Goal: Transaction & Acquisition: Purchase product/service

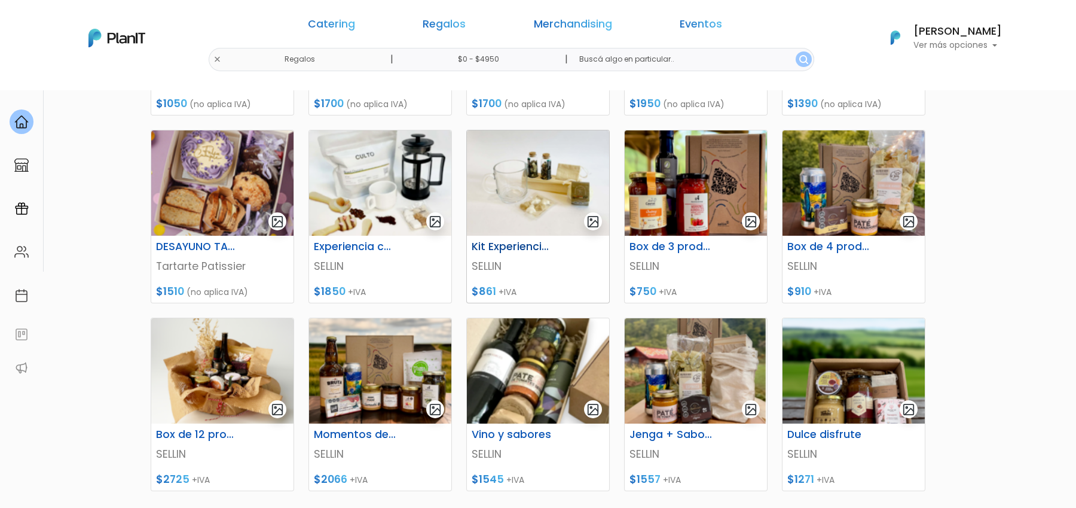
scroll to position [343, 0]
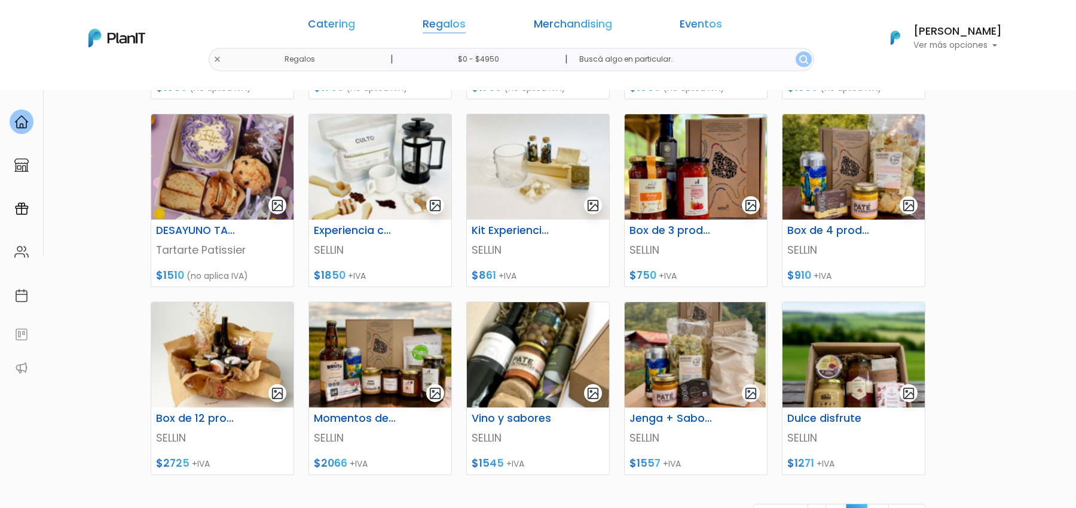
click at [466, 26] on link "Regalos" at bounding box center [444, 26] width 43 height 14
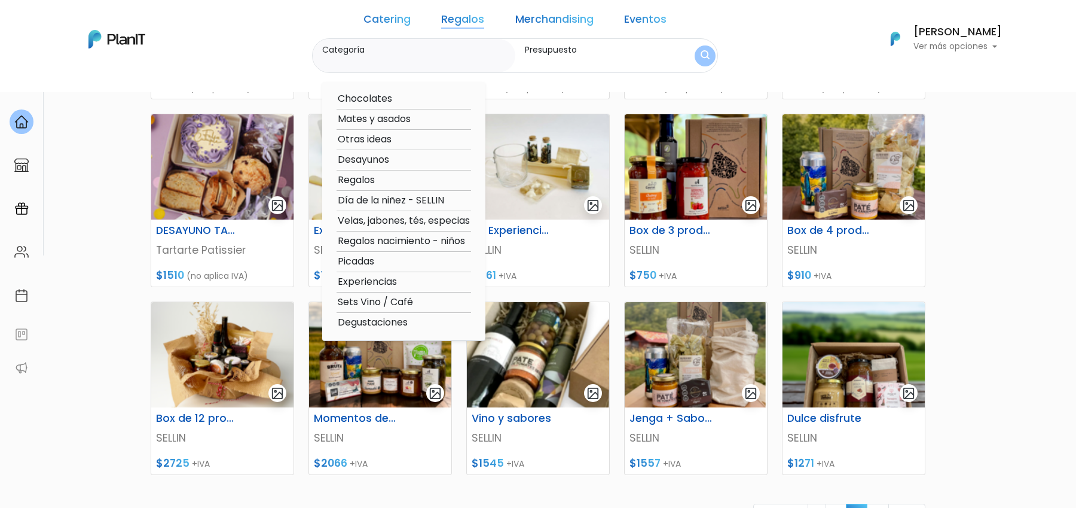
click at [472, 26] on link "Regalos" at bounding box center [462, 21] width 43 height 14
click at [268, 21] on div "Catering Regalos Merchandising Eventos Regalos | $0 - $4950 | Catering Regalos …" at bounding box center [538, 39] width 957 height 68
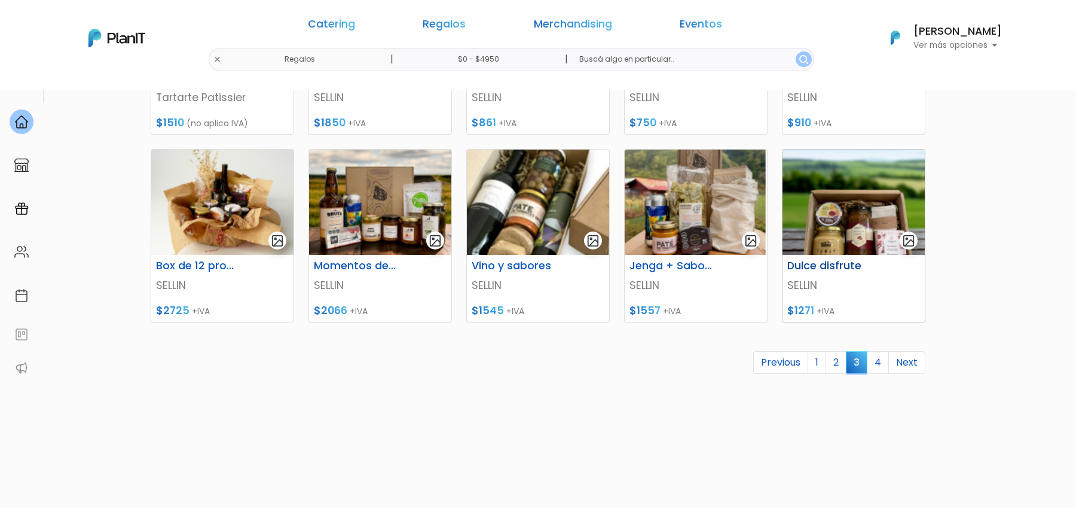
scroll to position [512, 0]
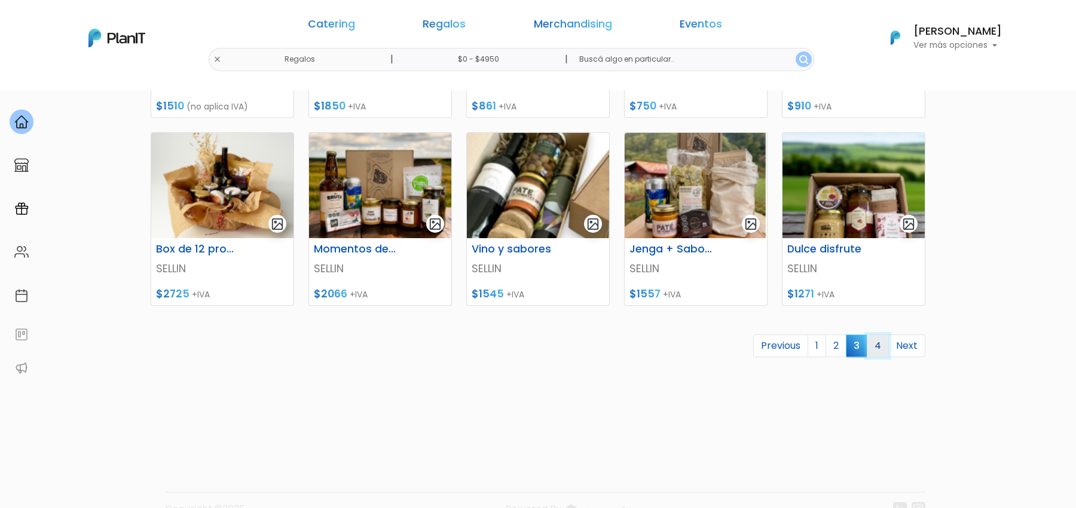
click at [880, 347] on link "4" at bounding box center [878, 345] width 22 height 23
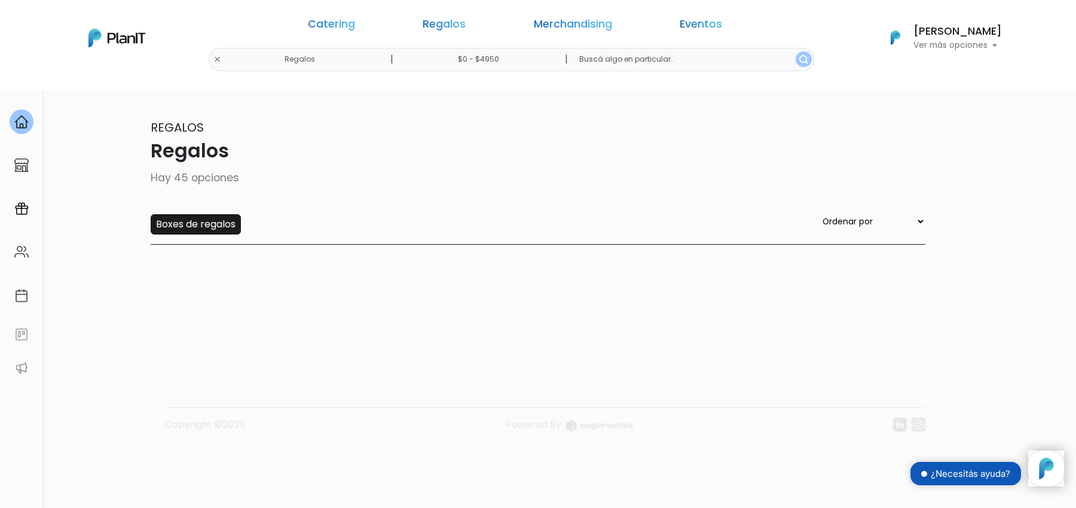
click at [222, 221] on input "Boxes de regalos" at bounding box center [196, 224] width 90 height 20
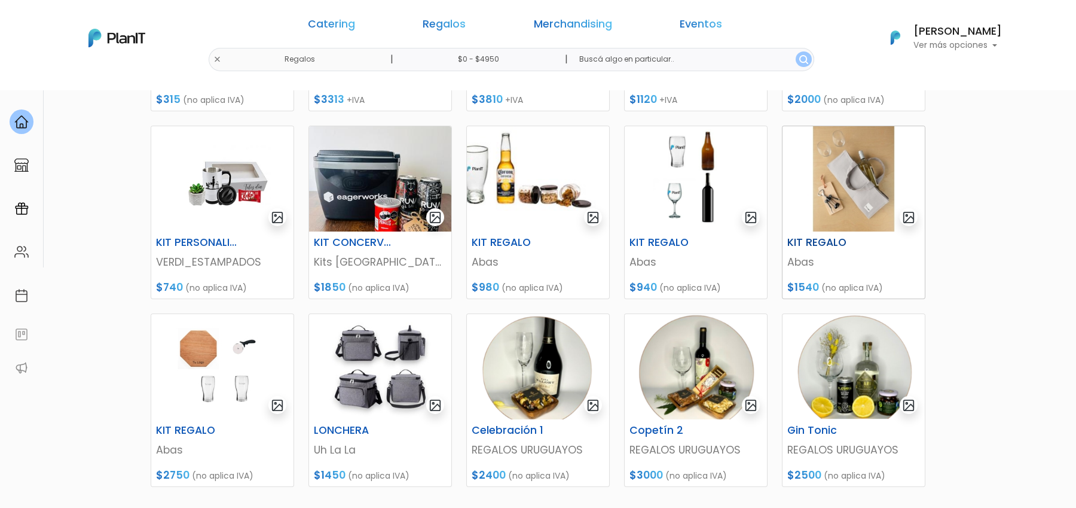
click at [852, 194] on img at bounding box center [854, 178] width 142 height 105
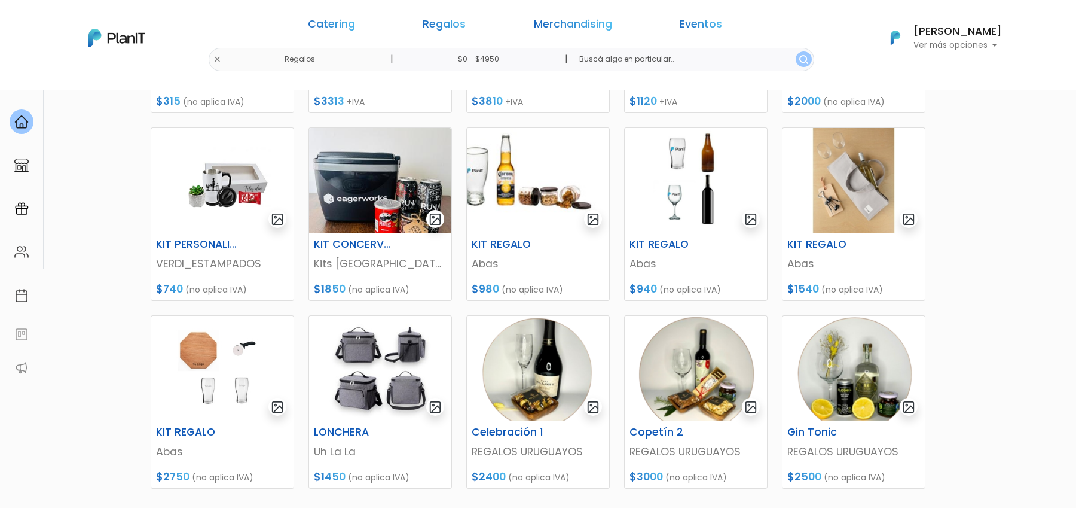
scroll to position [331, 0]
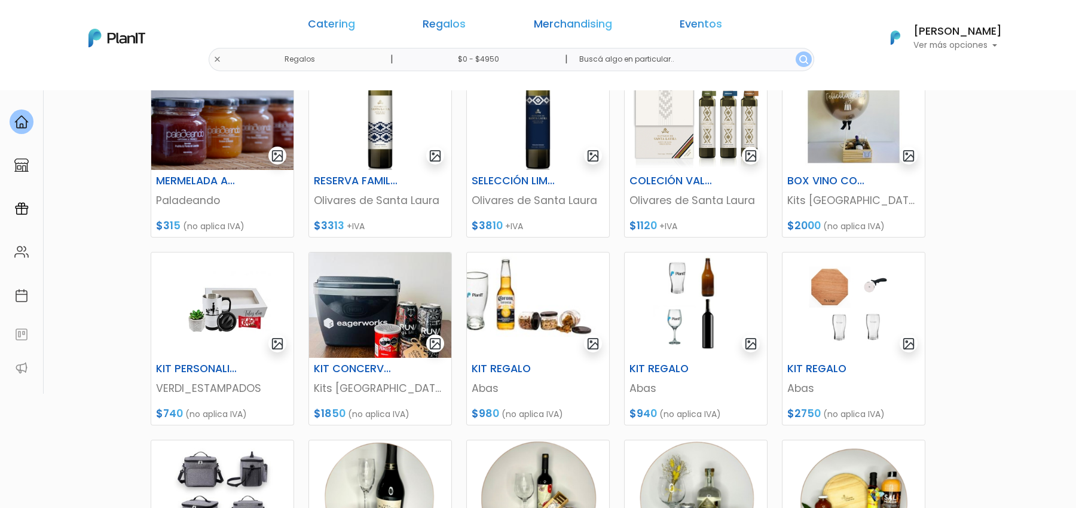
scroll to position [247, 0]
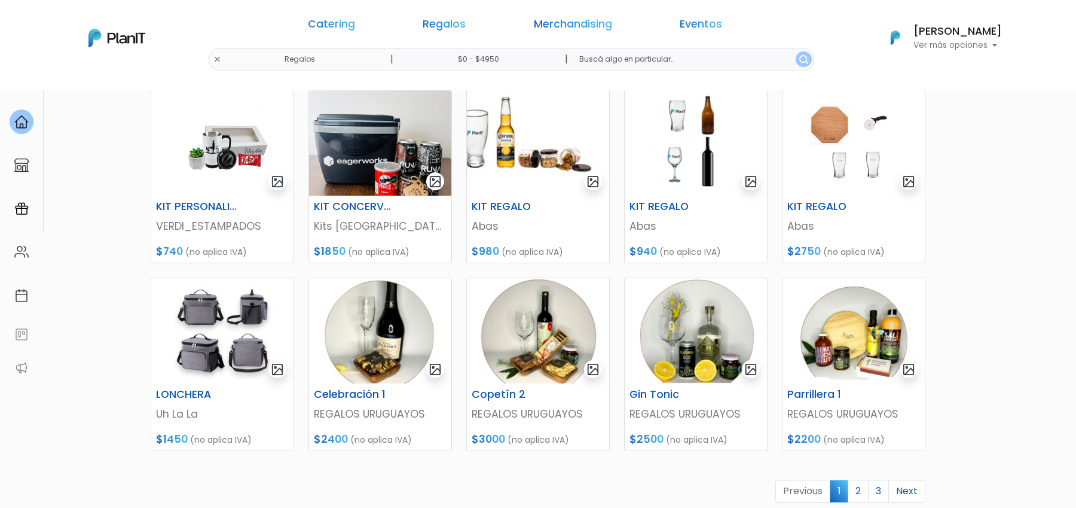
scroll to position [457, 0]
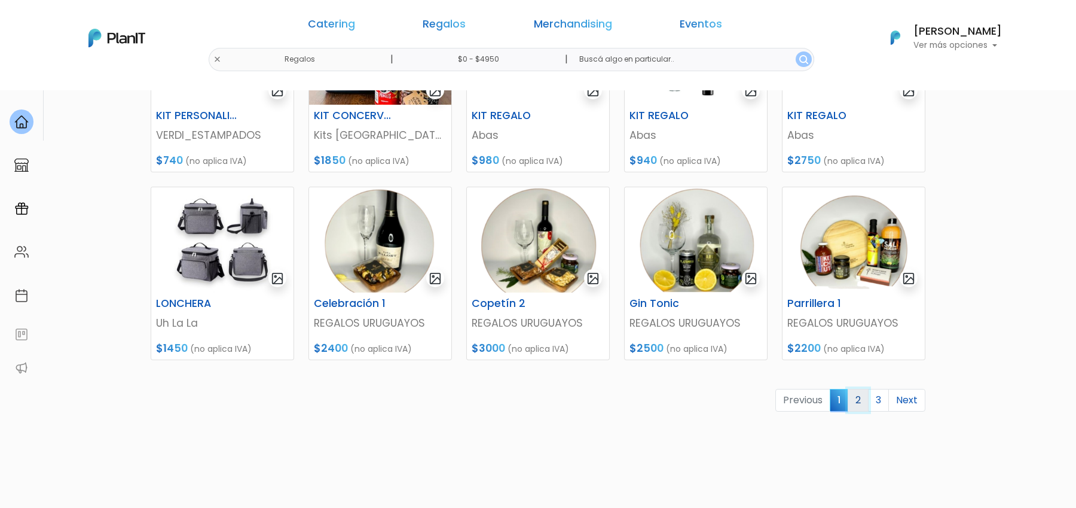
click at [860, 403] on link "2" at bounding box center [858, 400] width 21 height 23
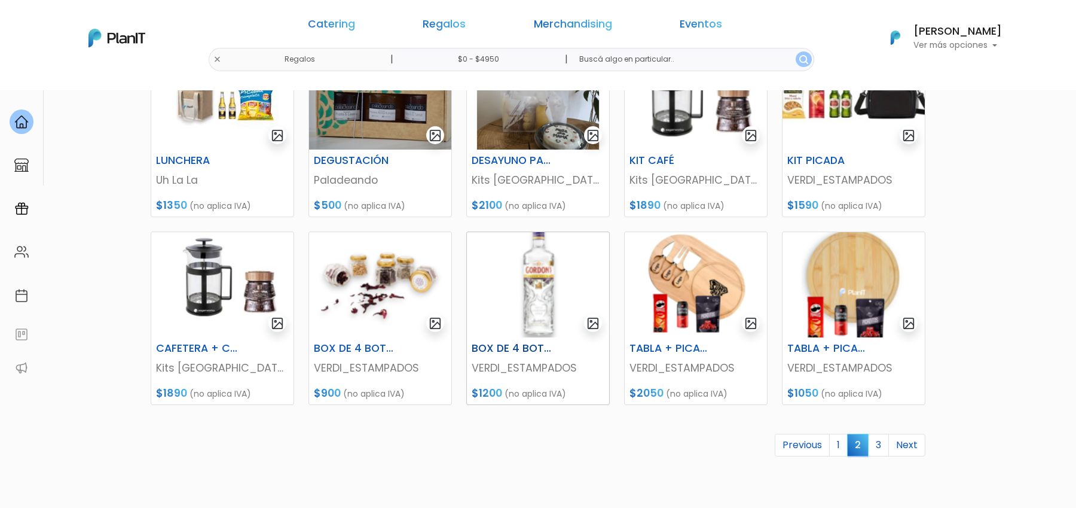
scroll to position [419, 0]
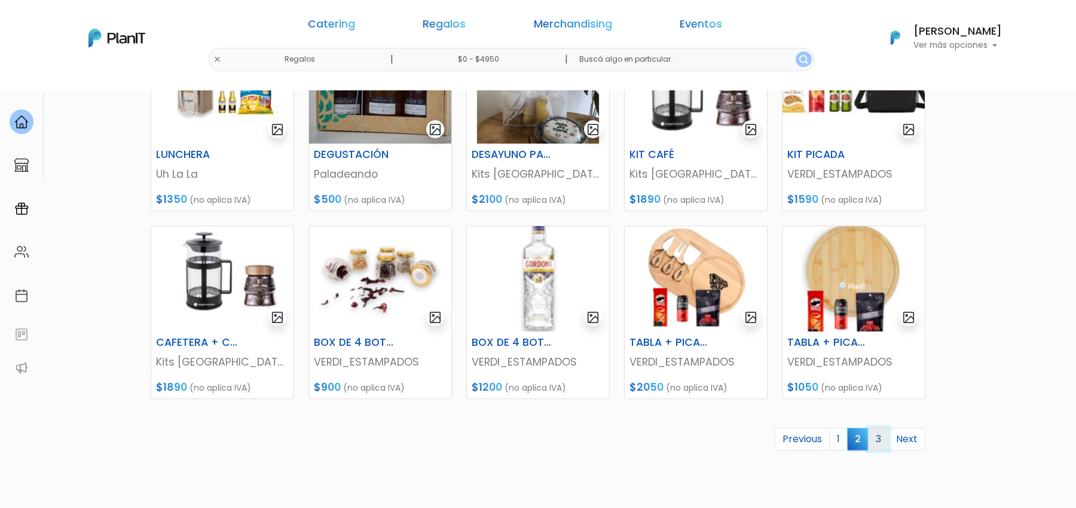
click at [878, 442] on link "3" at bounding box center [878, 439] width 21 height 23
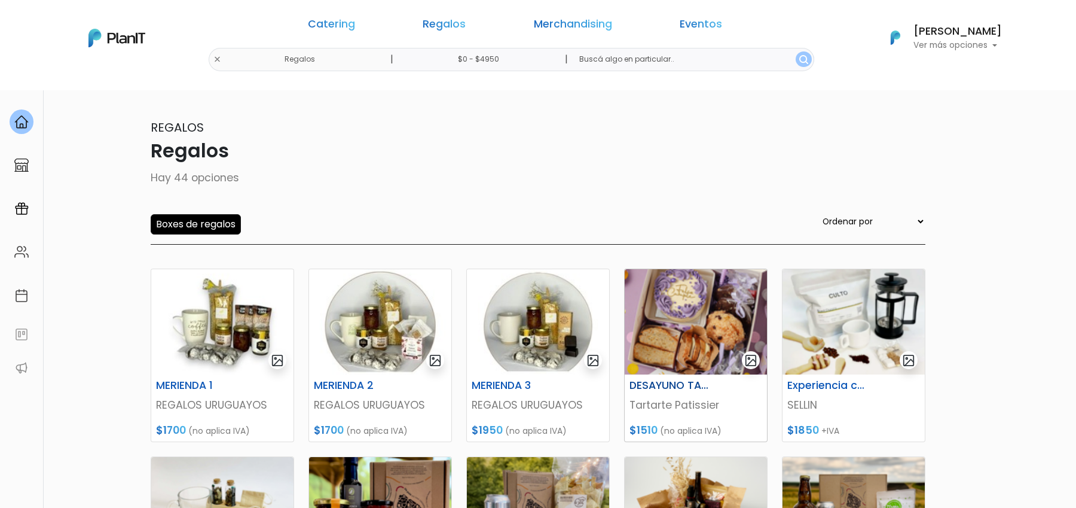
scroll to position [115, 0]
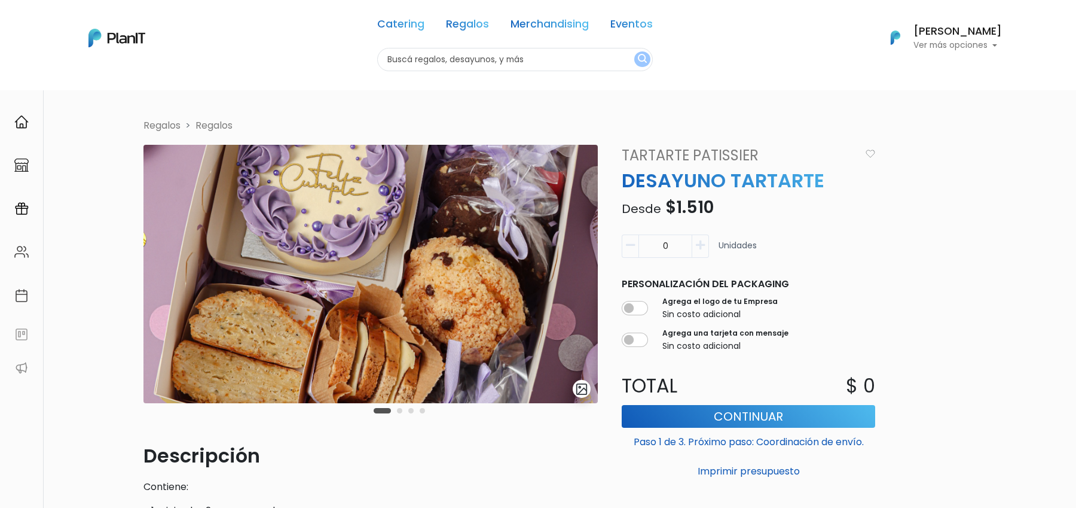
click at [588, 386] on button "submit" at bounding box center [582, 389] width 18 height 18
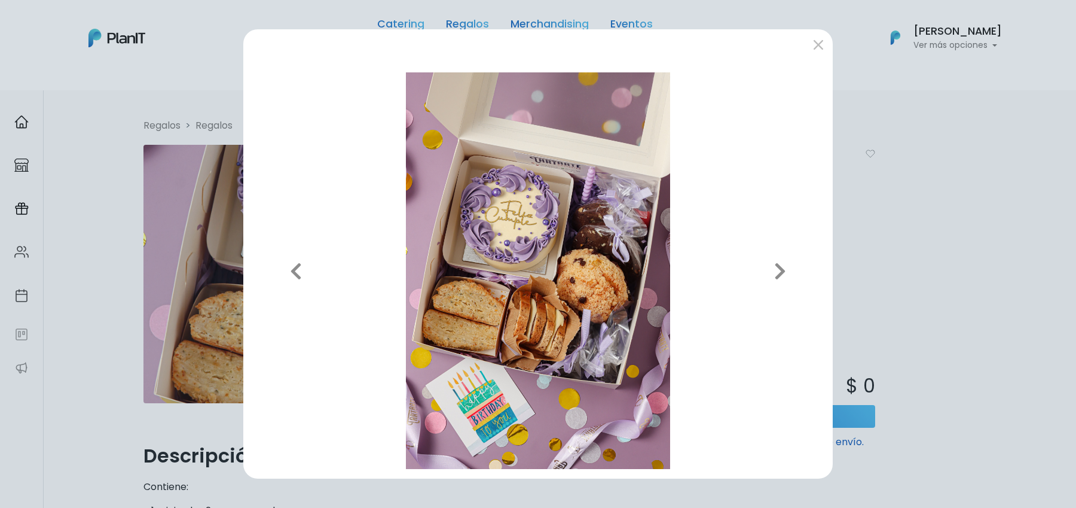
click at [918, 248] on div "Previous Next" at bounding box center [538, 254] width 1076 height 508
click at [810, 45] on button "submit" at bounding box center [818, 44] width 19 height 19
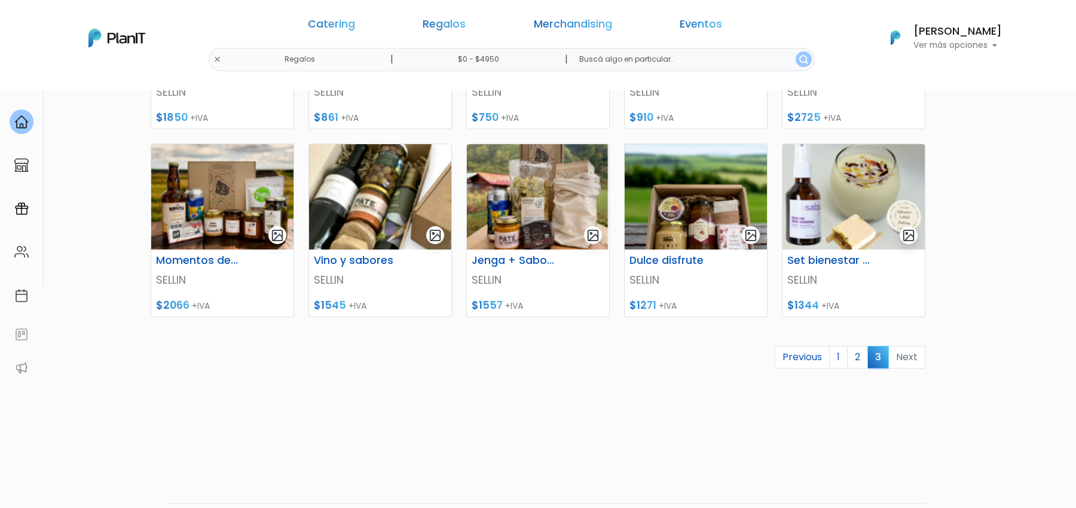
scroll to position [349, 0]
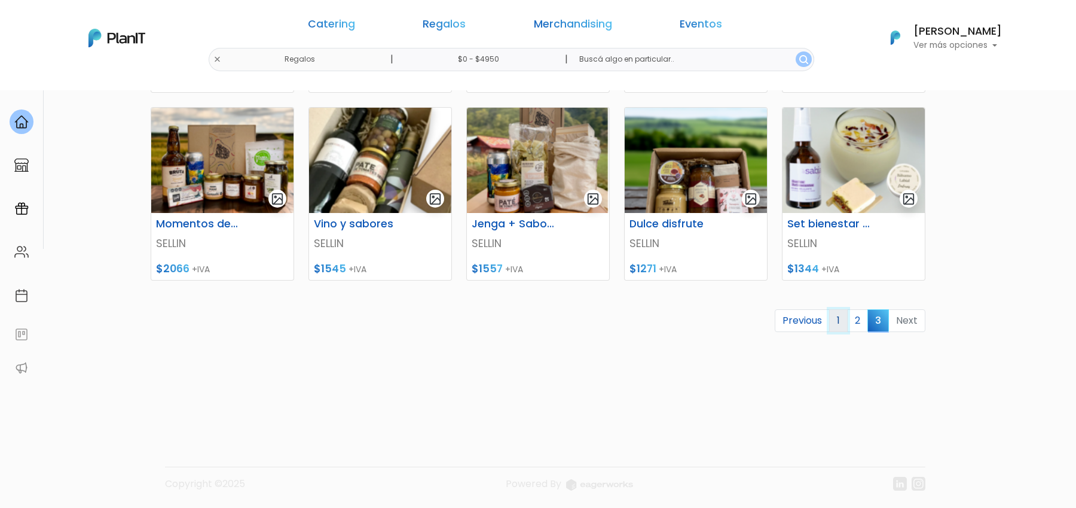
click at [845, 325] on link "1" at bounding box center [838, 320] width 19 height 23
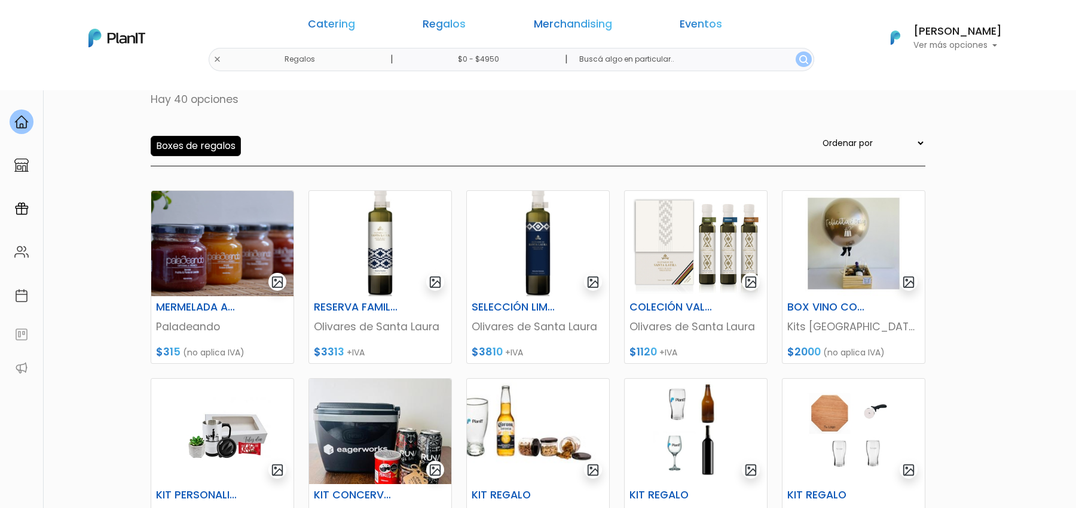
scroll to position [87, 0]
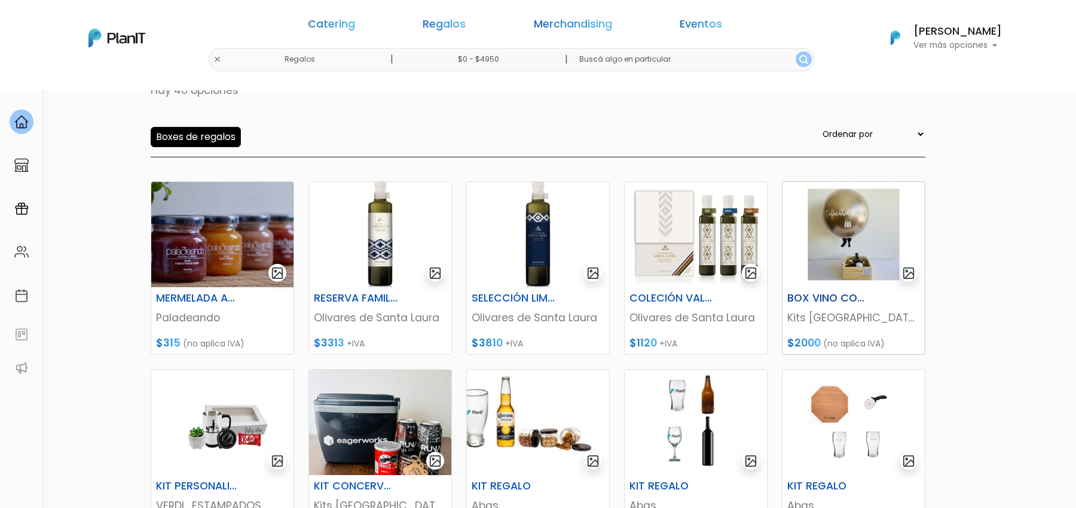
click at [855, 248] on img at bounding box center [854, 234] width 142 height 105
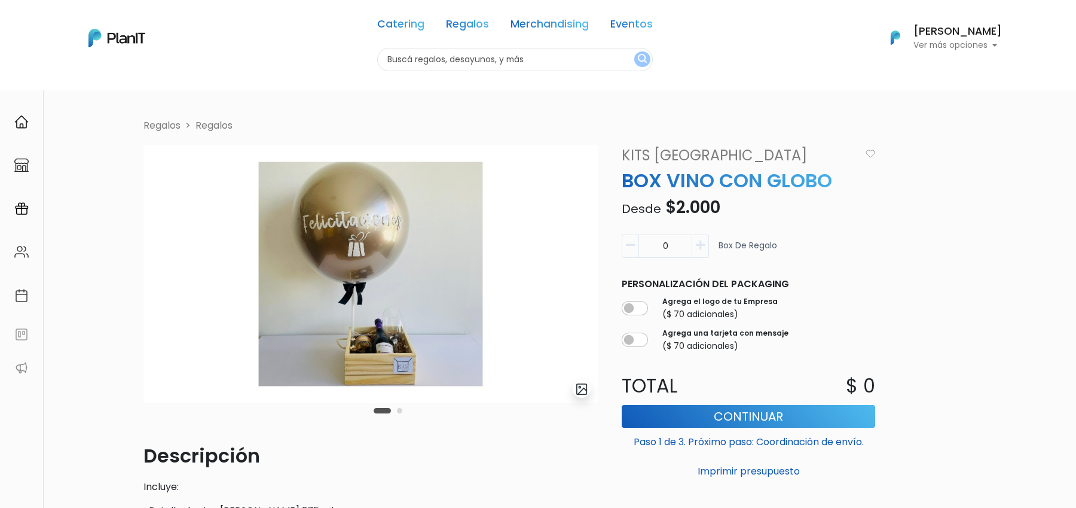
click at [583, 387] on img "submit" at bounding box center [582, 389] width 14 height 14
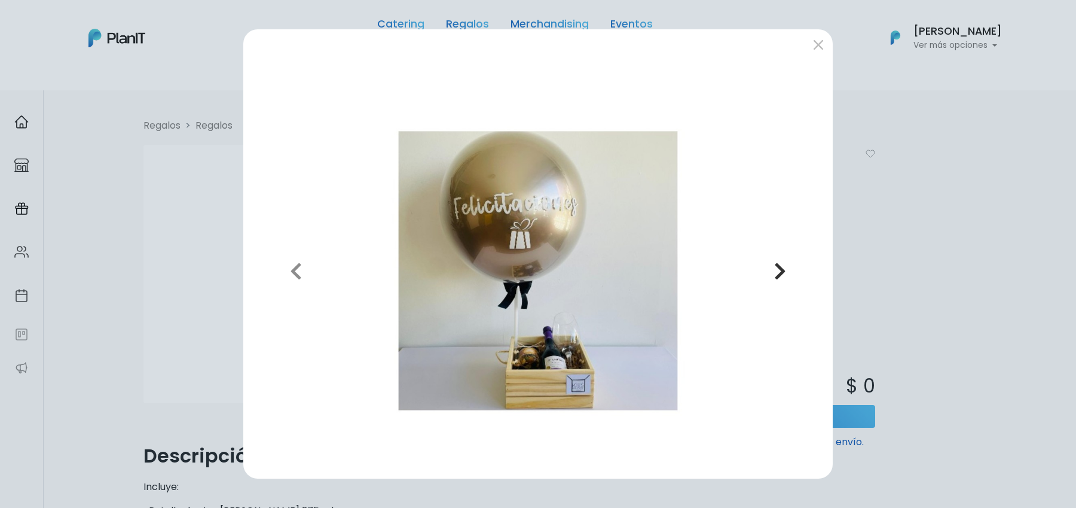
click at [789, 264] on button "Next" at bounding box center [781, 270] width 86 height 396
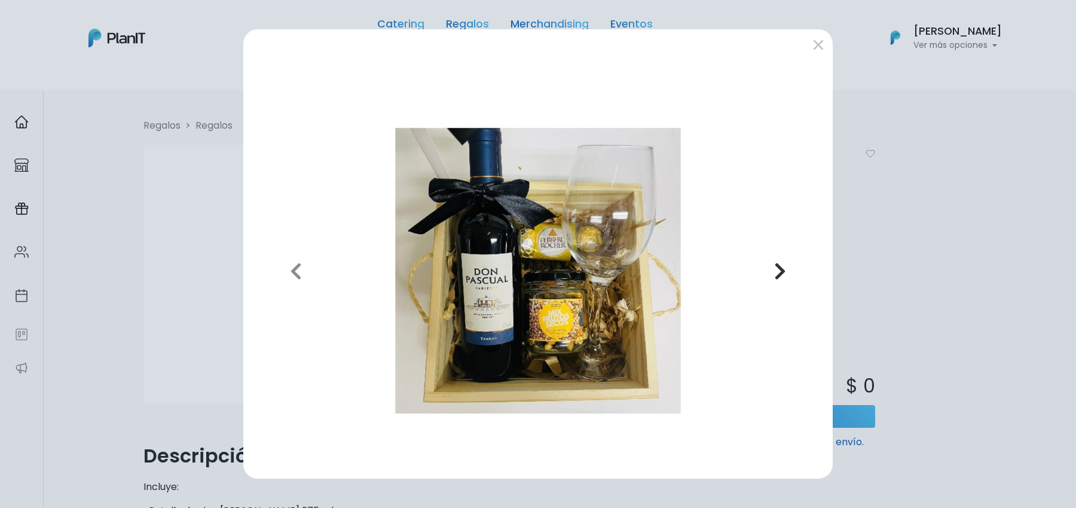
click at [796, 271] on button "Next" at bounding box center [781, 270] width 86 height 396
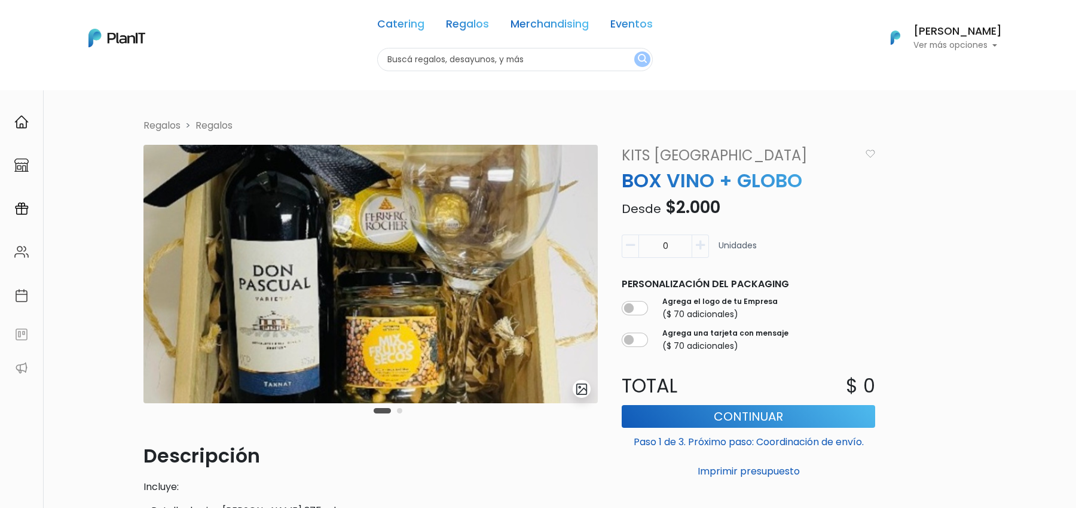
click at [590, 386] on button "submit" at bounding box center [582, 389] width 18 height 18
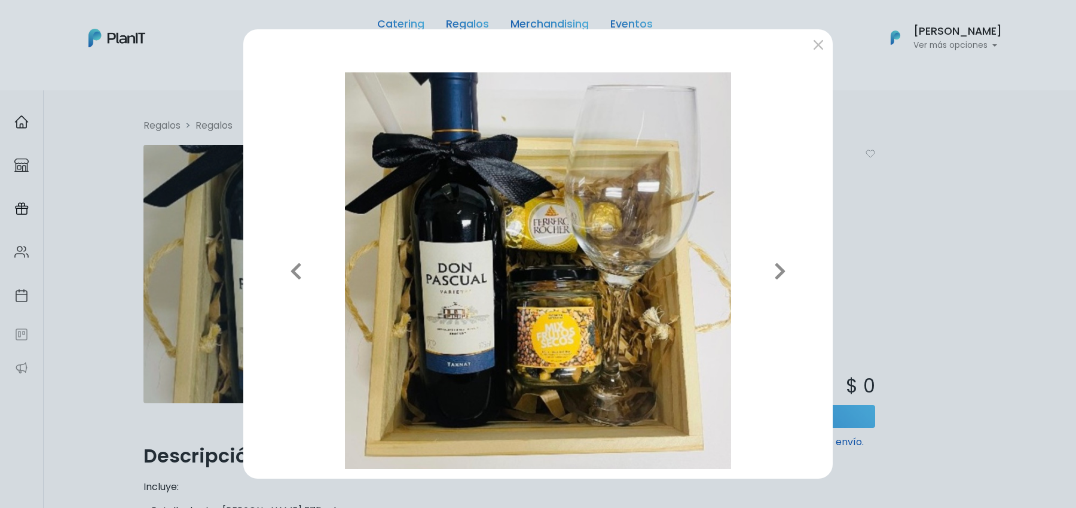
click at [584, 389] on img at bounding box center [538, 270] width 570 height 396
click at [794, 271] on button "Next" at bounding box center [781, 270] width 86 height 396
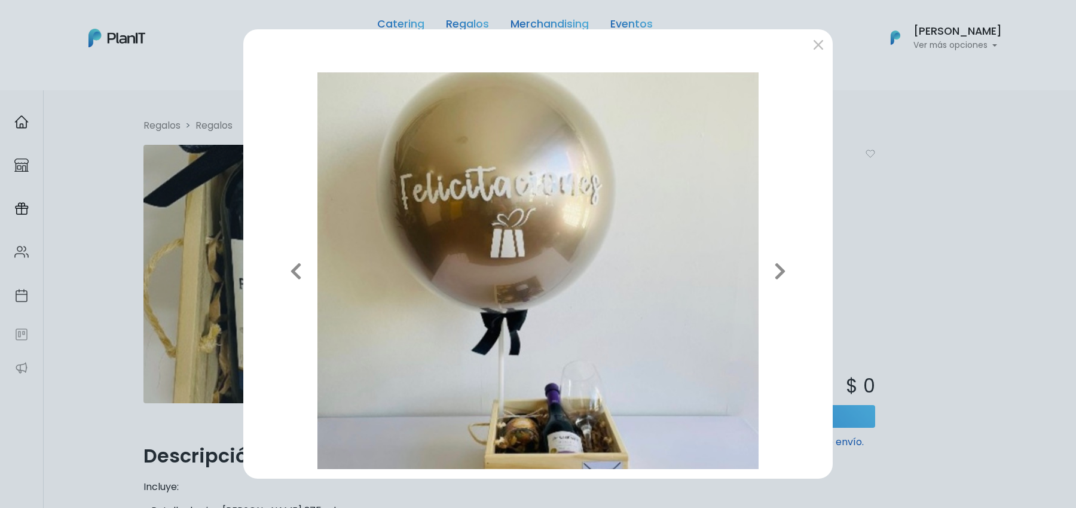
click at [134, 255] on div "Previous Next" at bounding box center [538, 254] width 1076 height 508
click at [304, 265] on button "Previous" at bounding box center [296, 270] width 86 height 396
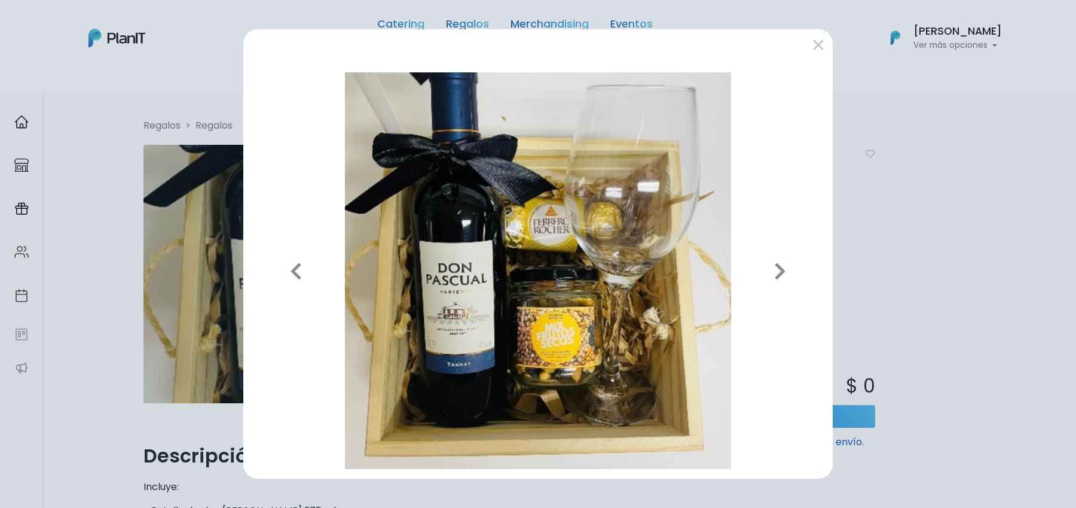
click at [114, 268] on div "Previous Next" at bounding box center [538, 254] width 1076 height 508
click at [822, 50] on button "submit" at bounding box center [818, 44] width 19 height 19
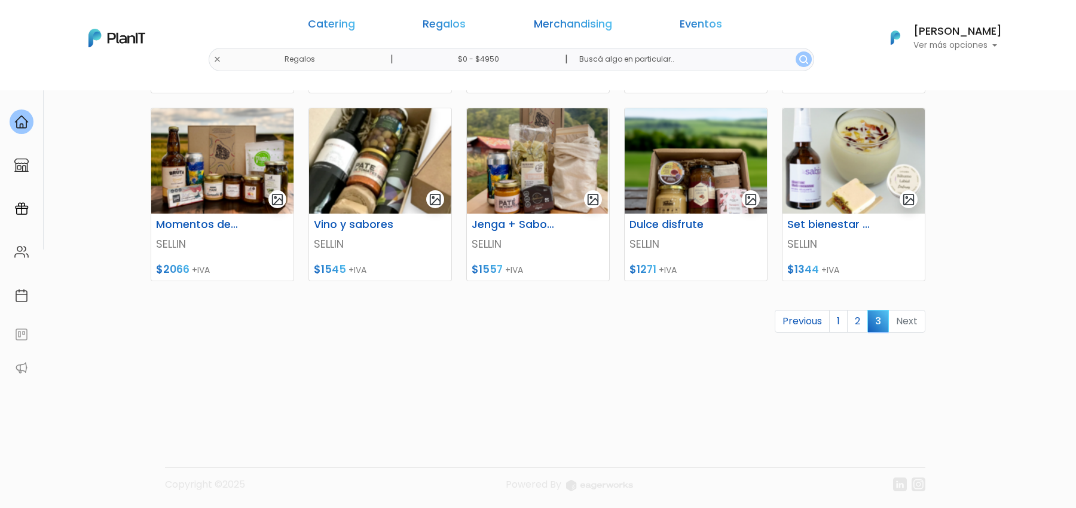
scroll to position [349, 0]
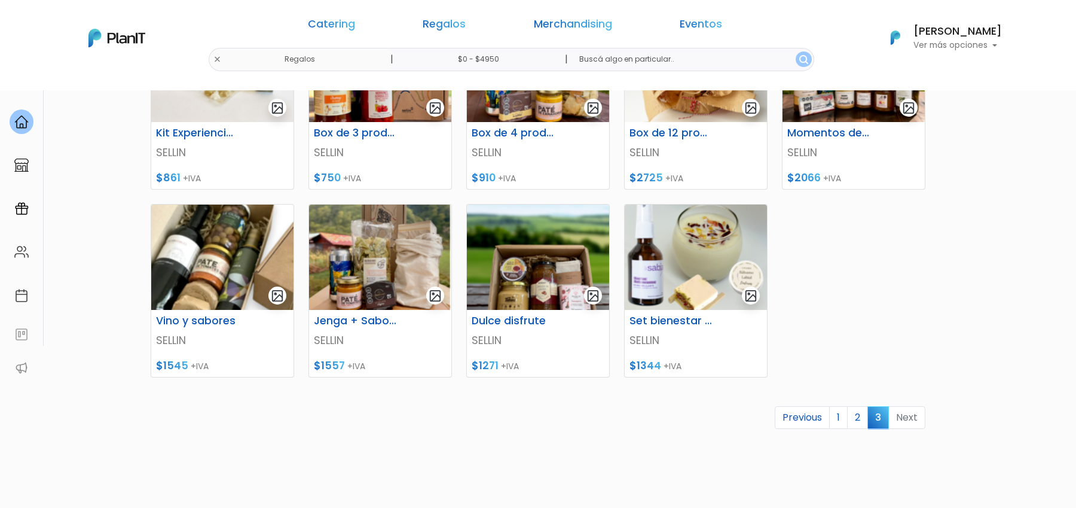
scroll to position [350, 0]
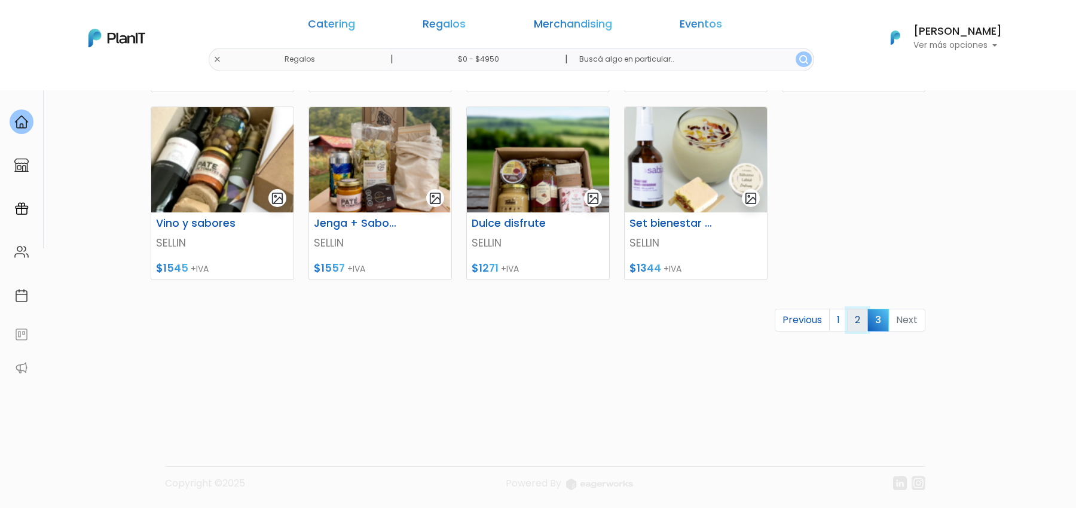
click at [852, 328] on link "2" at bounding box center [857, 320] width 21 height 23
click at [845, 328] on link "1" at bounding box center [838, 320] width 19 height 23
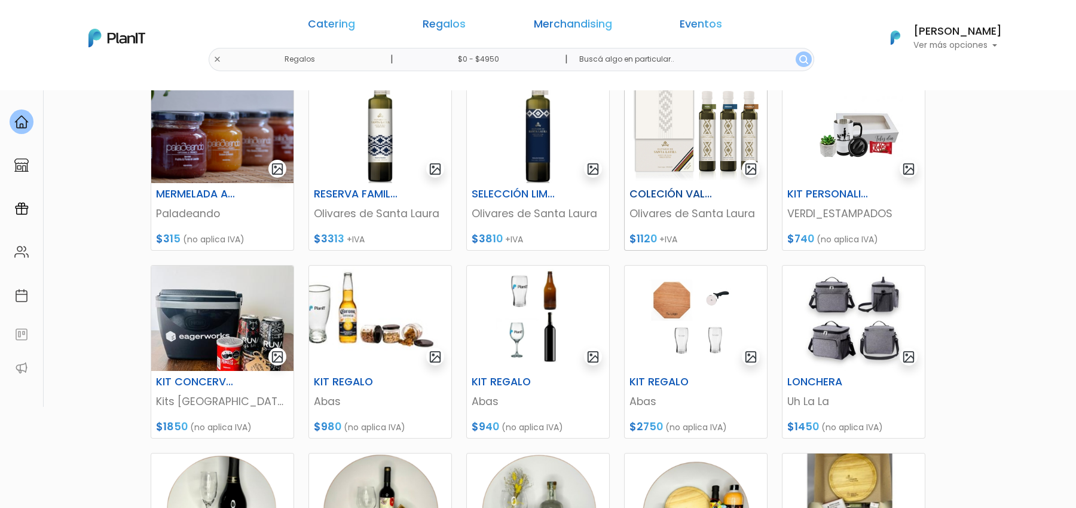
scroll to position [478, 0]
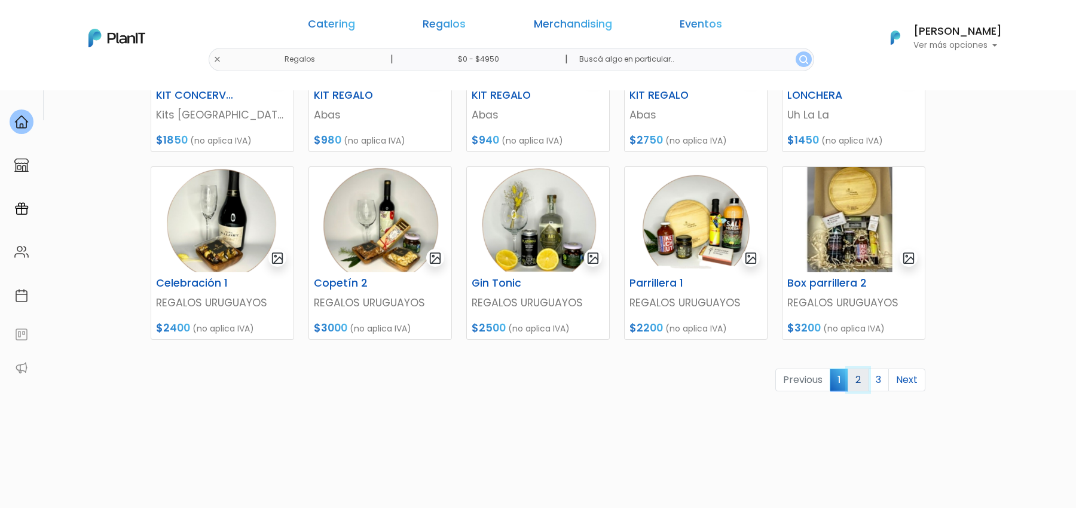
click at [861, 386] on link "2" at bounding box center [858, 379] width 21 height 23
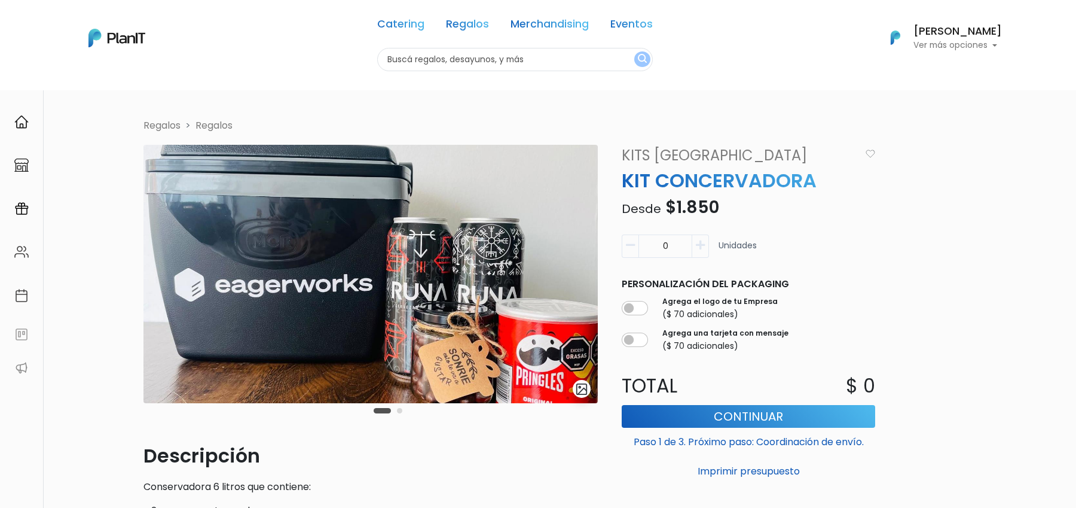
click at [588, 394] on img "submit" at bounding box center [582, 389] width 14 height 14
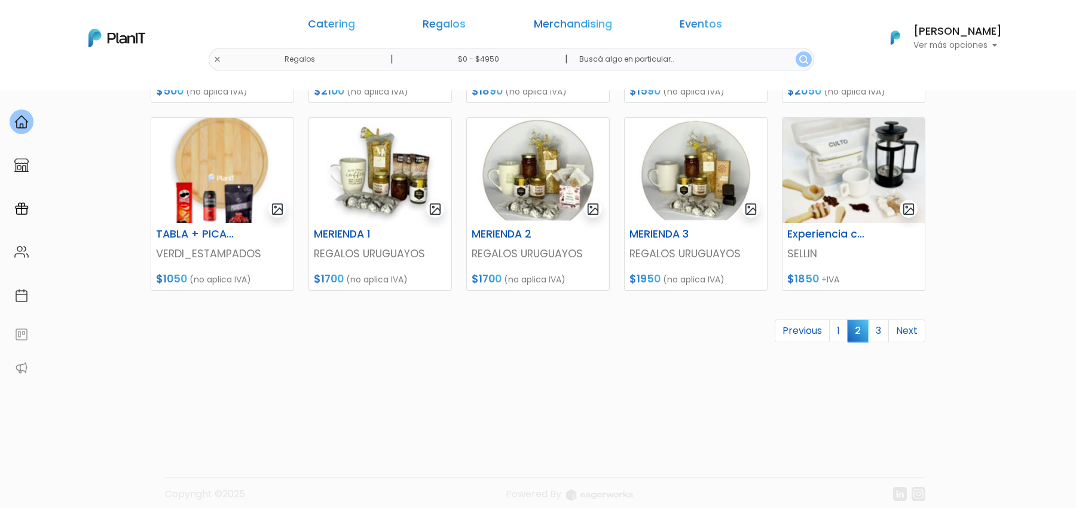
scroll to position [538, 0]
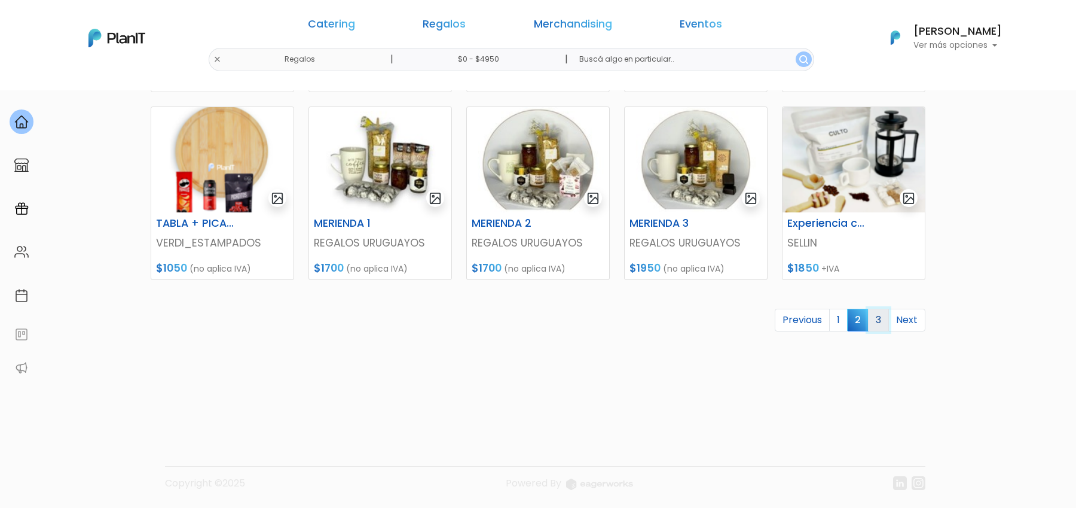
click at [884, 320] on link "3" at bounding box center [878, 320] width 21 height 23
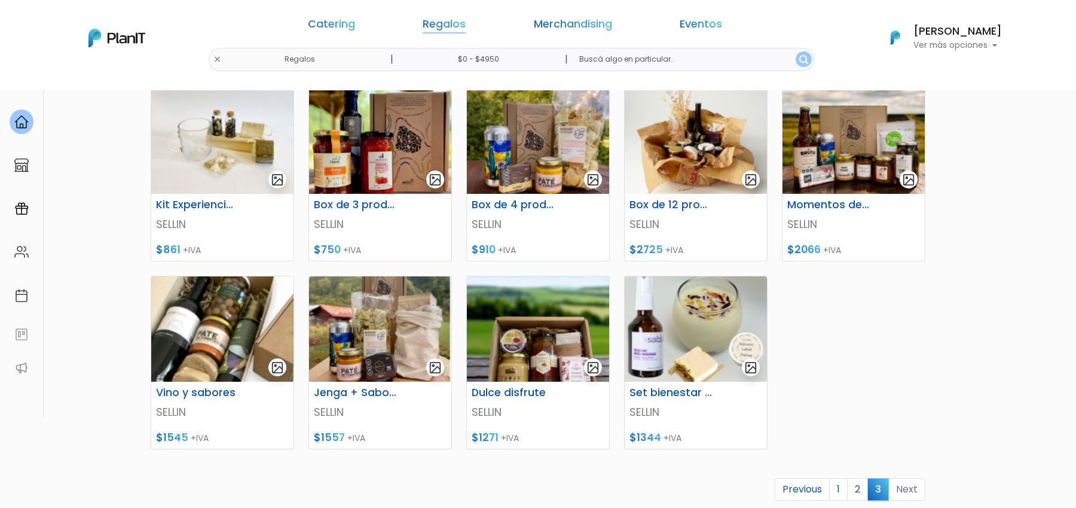
click at [454, 26] on link "Regalos" at bounding box center [444, 26] width 43 height 14
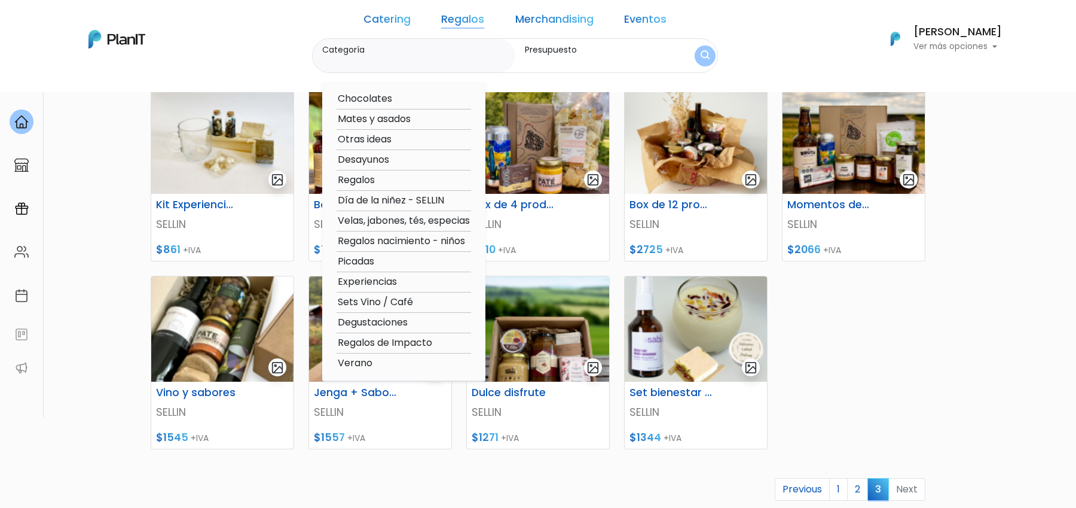
click at [382, 260] on option "Picadas" at bounding box center [404, 261] width 135 height 15
type input "Picadas"
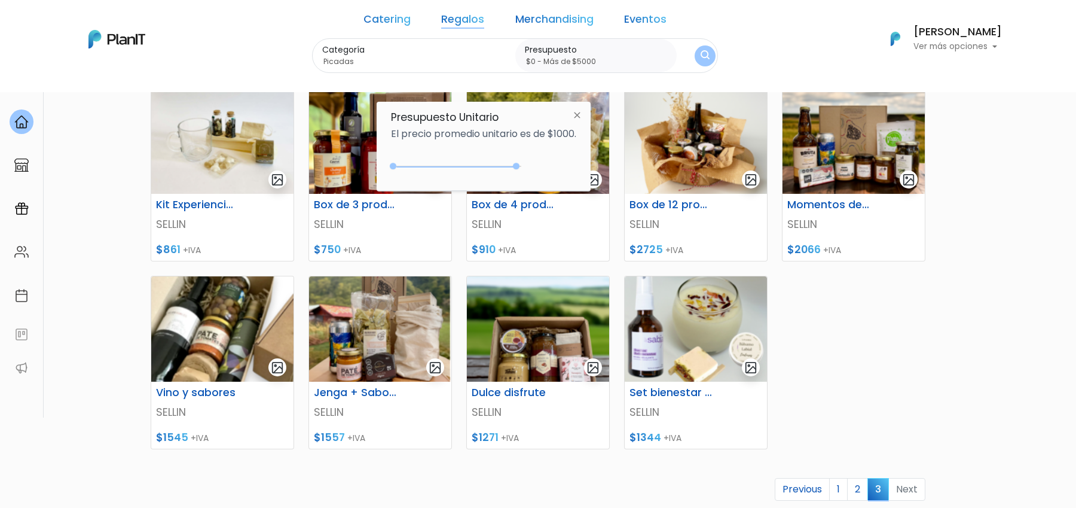
type input "$0 - Más de $5000"
drag, startPoint x: 518, startPoint y: 167, endPoint x: 557, endPoint y: 168, distance: 38.9
click at [557, 168] on div "$4900 $0 0 : 4900 0 4900 0,5000" at bounding box center [483, 169] width 185 height 24
click at [695, 54] on button "submit" at bounding box center [705, 55] width 21 height 21
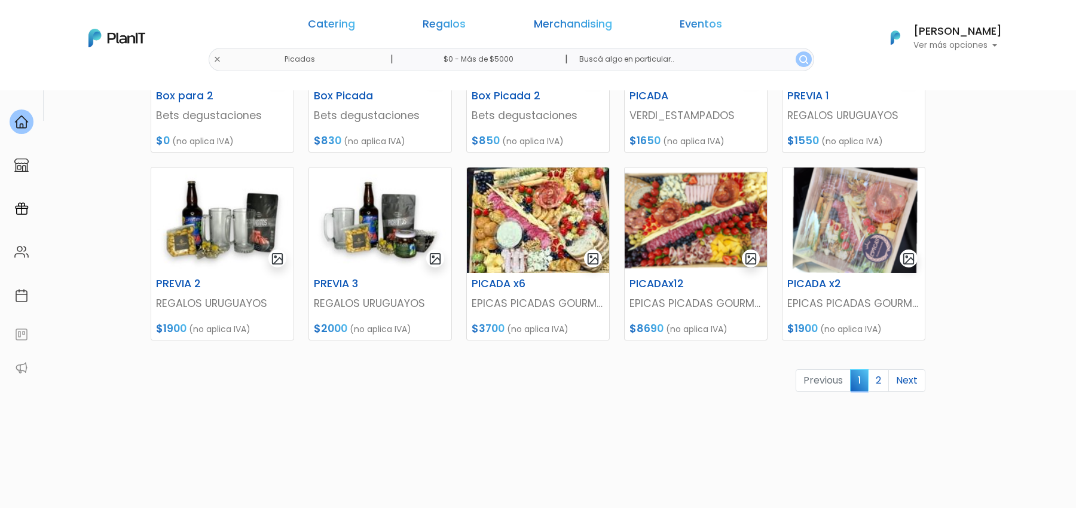
scroll to position [478, 0]
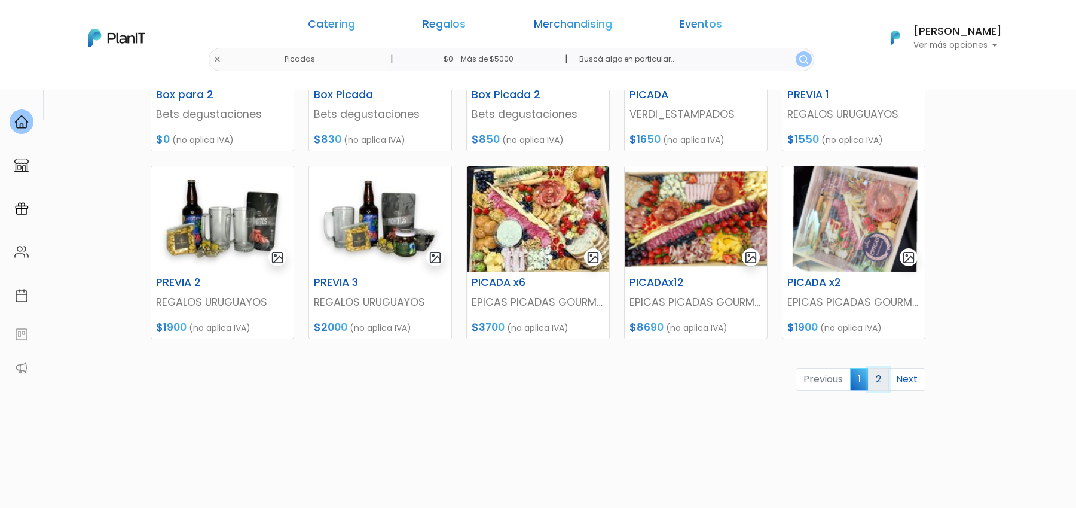
click at [878, 380] on link "2" at bounding box center [878, 379] width 21 height 23
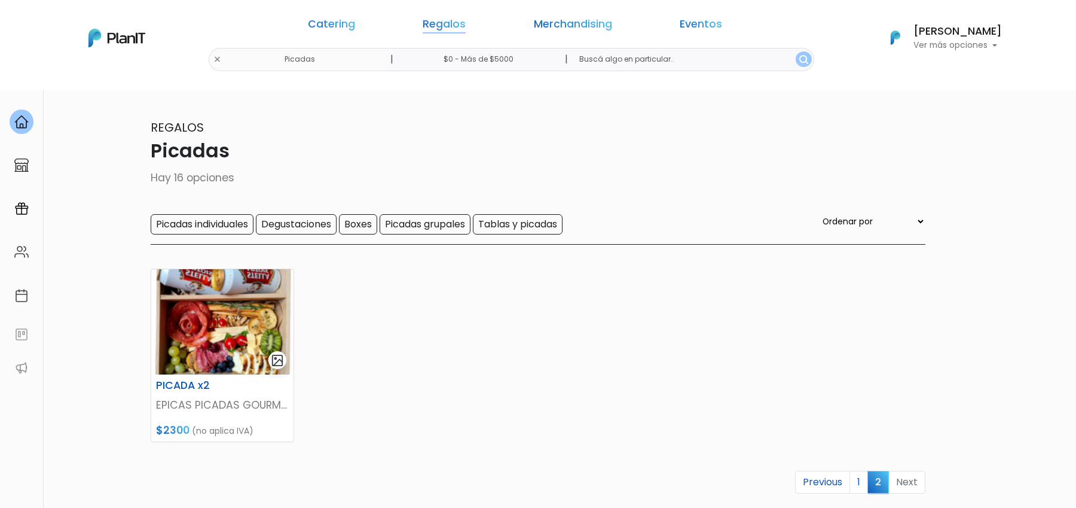
click at [466, 29] on link "Regalos" at bounding box center [444, 26] width 43 height 14
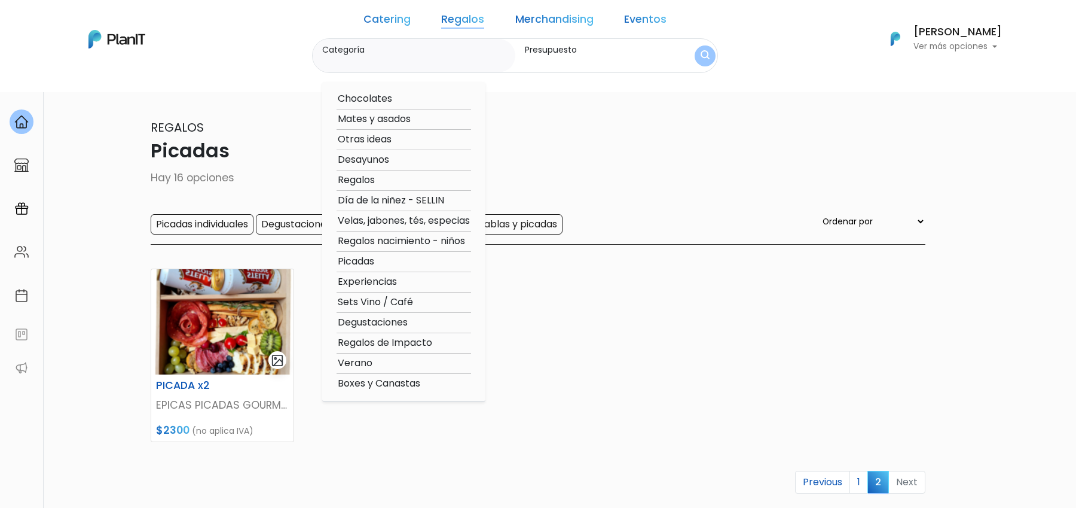
click at [386, 142] on option "Otras ideas" at bounding box center [404, 139] width 135 height 15
type input "Otras ideas"
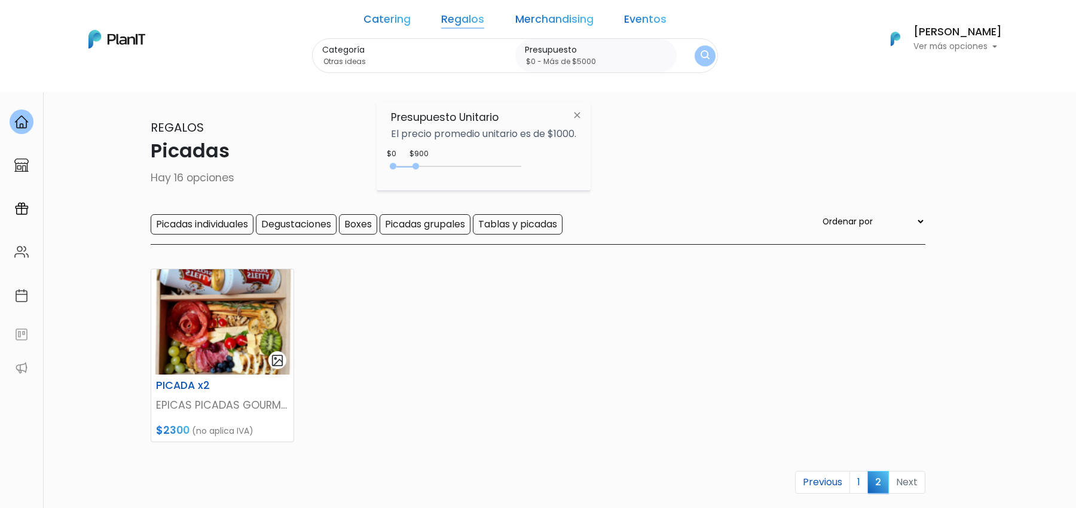
type input "$0 - Más de $5000"
drag, startPoint x: 417, startPoint y: 167, endPoint x: 600, endPoint y: 167, distance: 183.0
click at [600, 167] on body "Catering Regalos Merchandising Eventos Picadas | $0 - Más de $5000 | Catering R…" at bounding box center [538, 254] width 1076 height 508
click at [701, 58] on img "submit" at bounding box center [705, 55] width 9 height 11
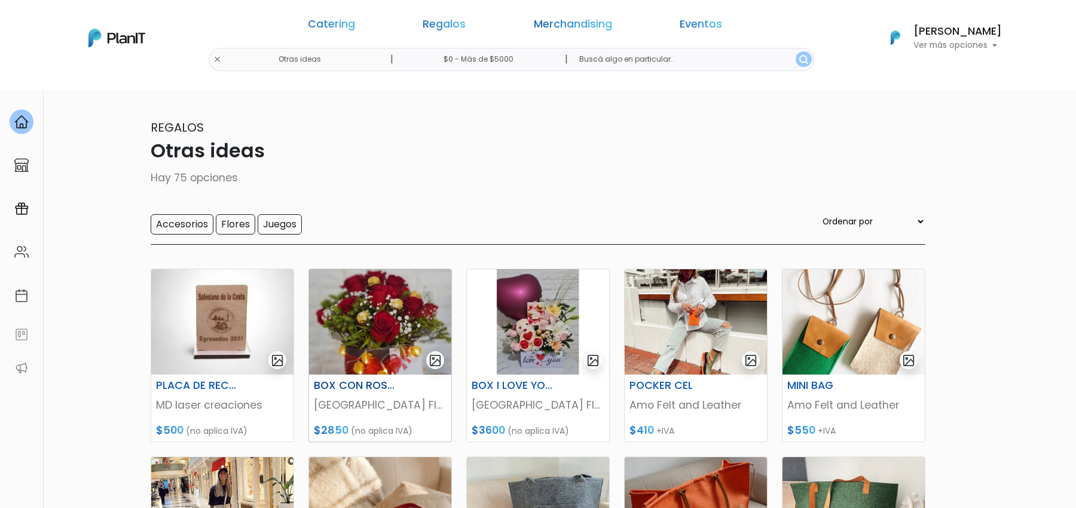
click at [391, 322] on img at bounding box center [380, 321] width 142 height 105
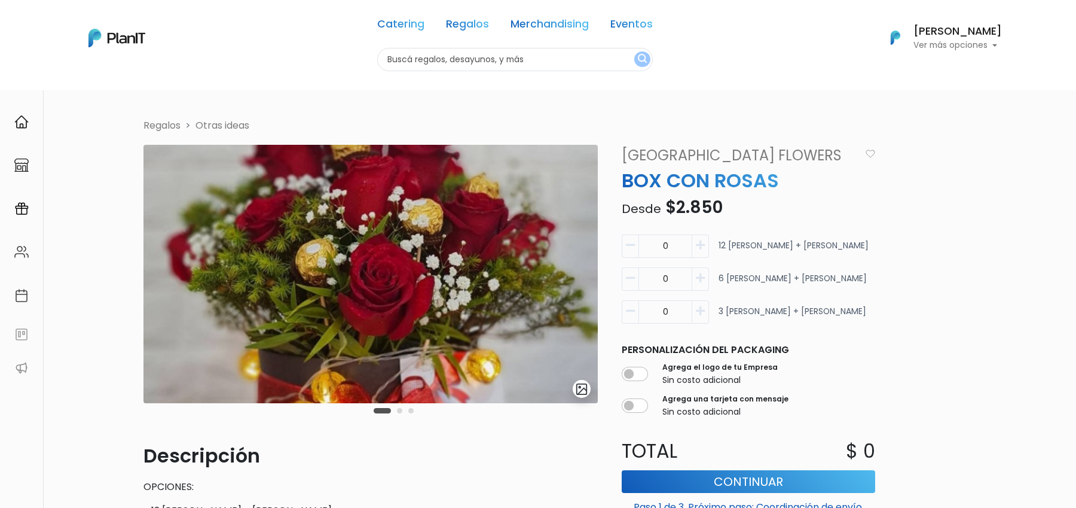
click at [587, 382] on img "submit" at bounding box center [582, 389] width 14 height 14
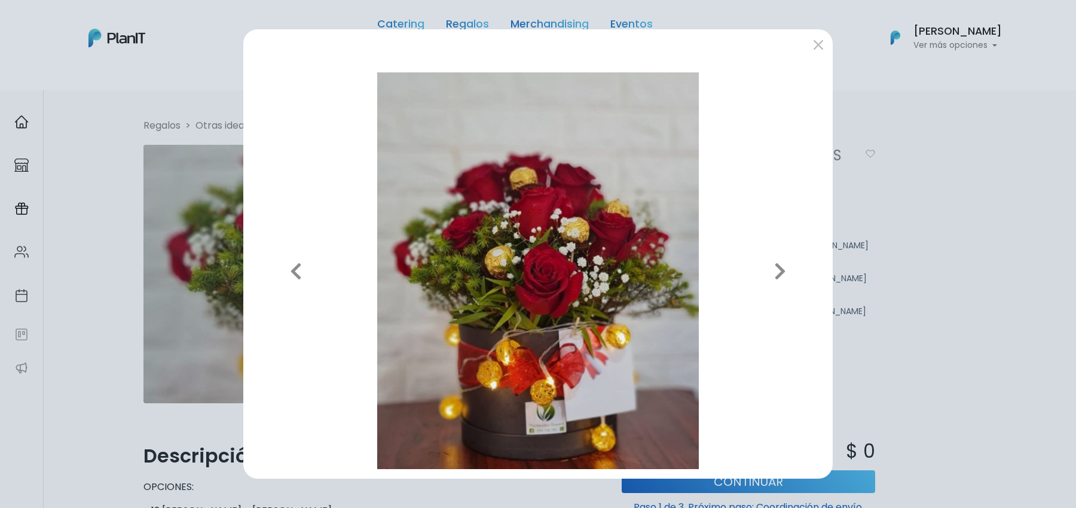
click at [919, 228] on div "Previous Next" at bounding box center [538, 254] width 1076 height 508
click at [825, 42] on button "submit" at bounding box center [818, 44] width 19 height 19
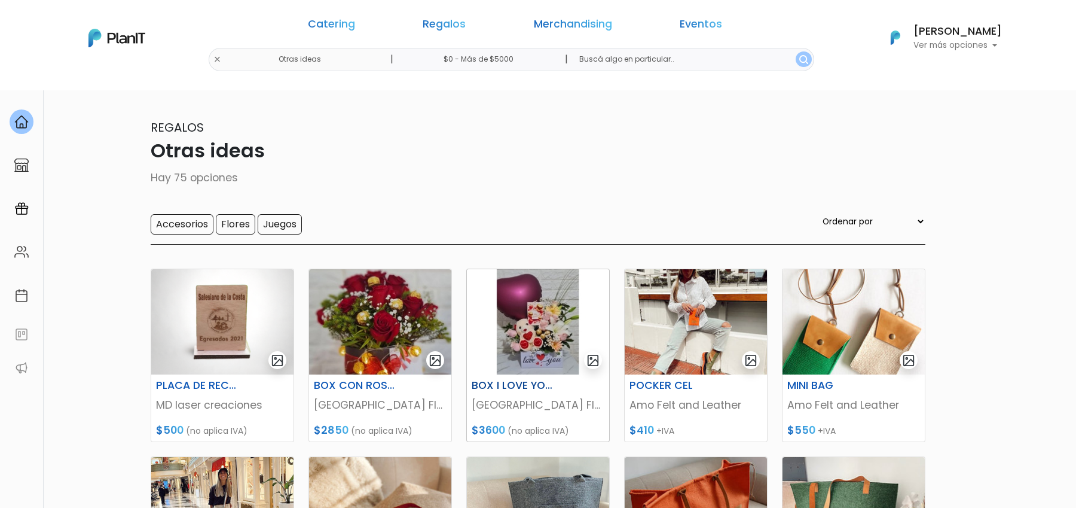
click at [540, 323] on img at bounding box center [538, 321] width 142 height 105
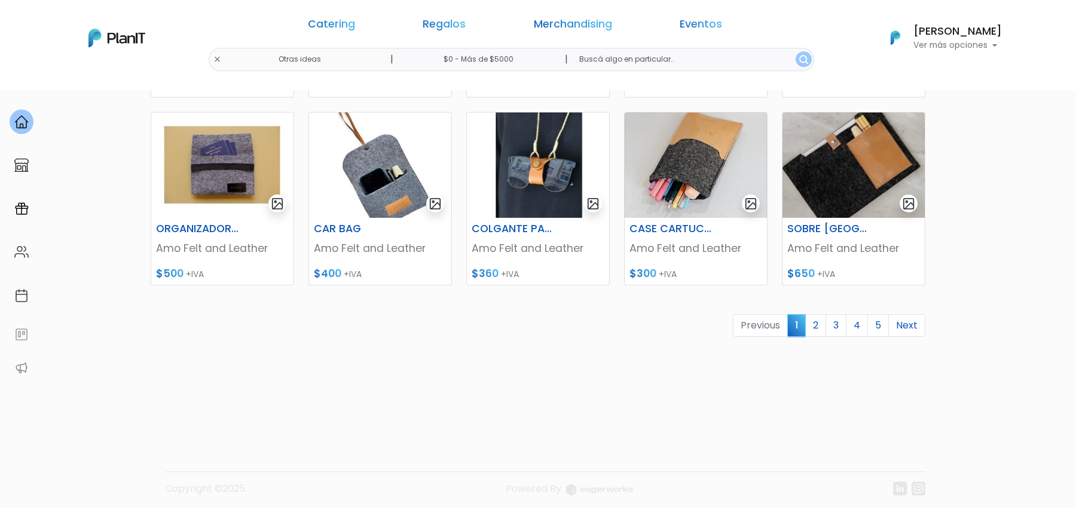
scroll to position [538, 0]
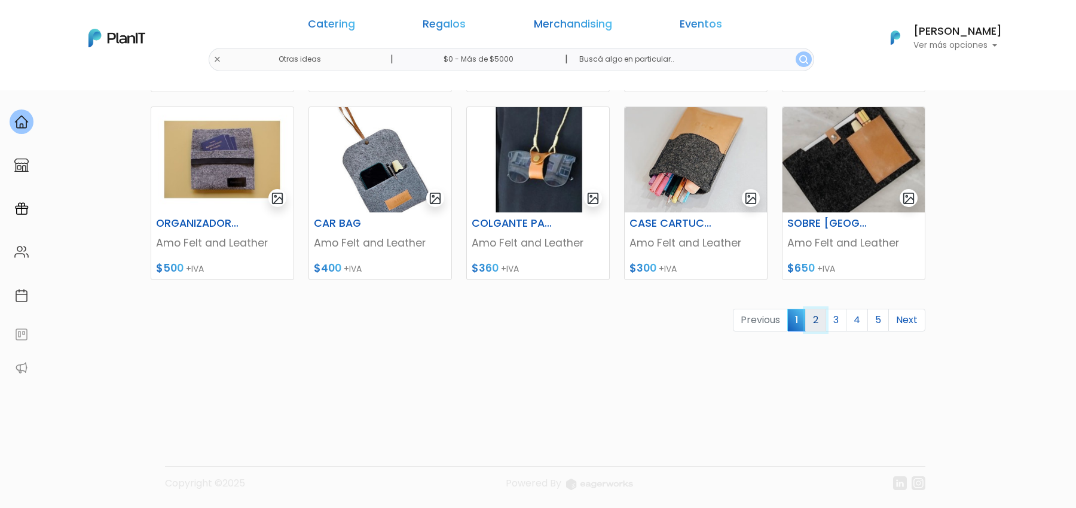
click at [826, 321] on link "2" at bounding box center [815, 320] width 21 height 23
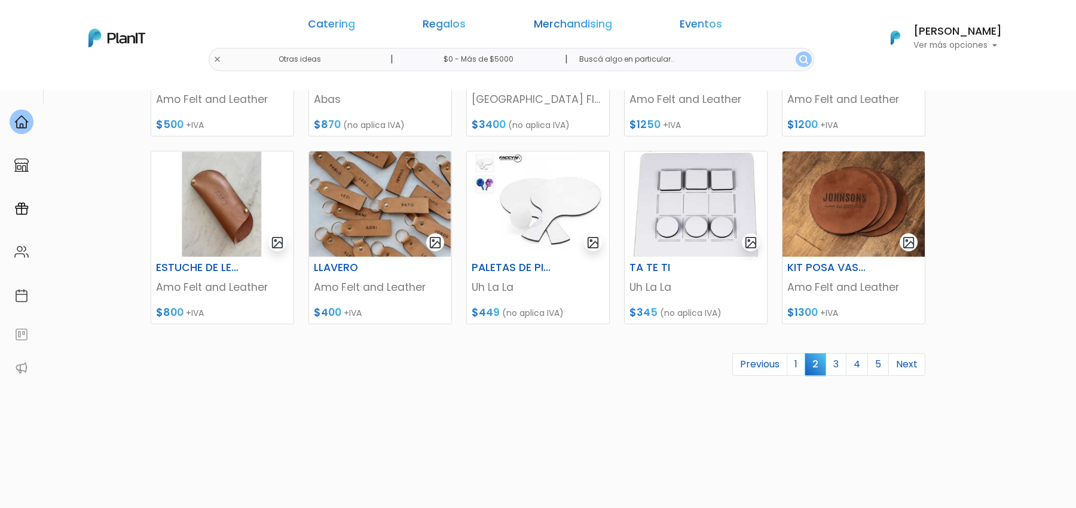
scroll to position [495, 0]
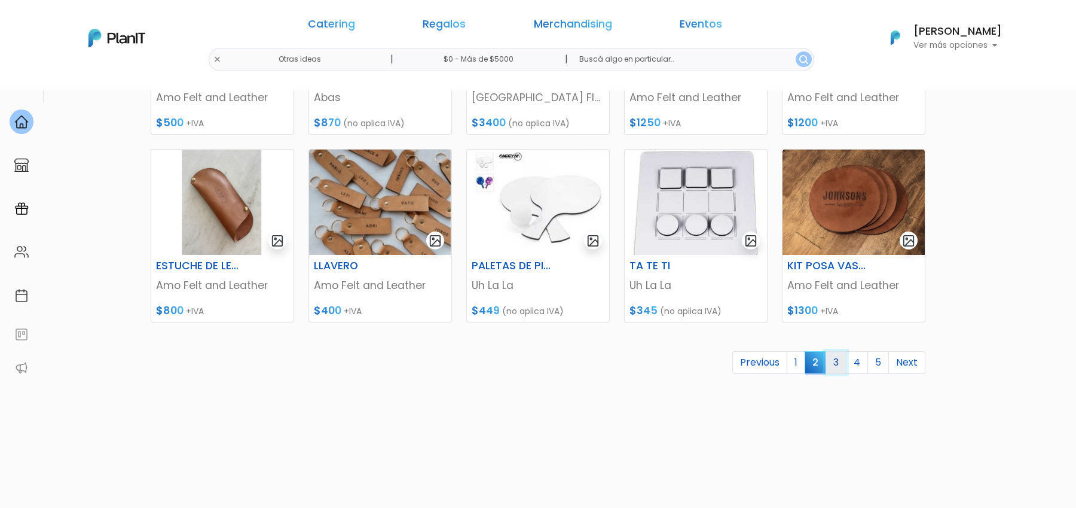
click at [841, 359] on link "3" at bounding box center [836, 362] width 21 height 23
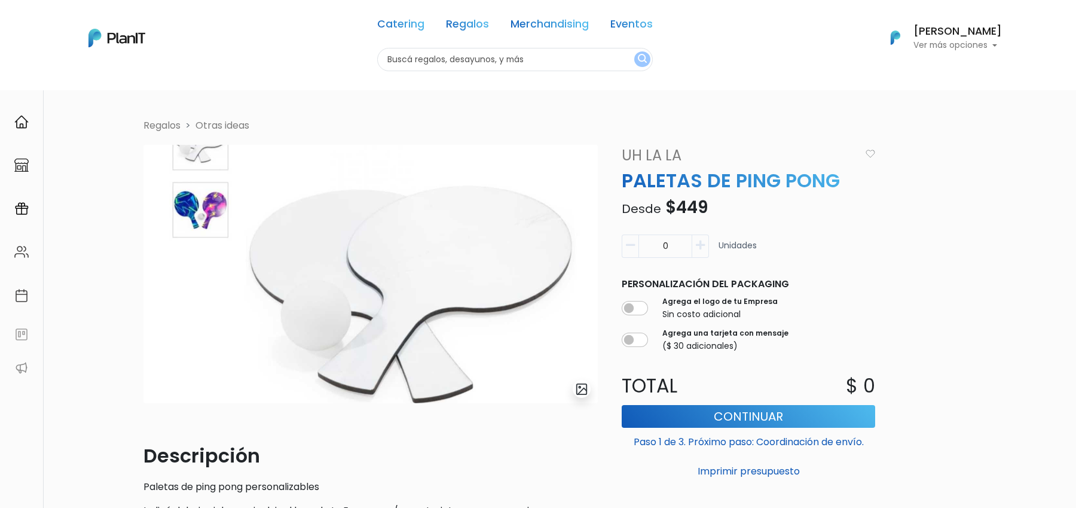
click at [205, 219] on img at bounding box center [371, 274] width 454 height 258
click at [578, 390] on img "submit" at bounding box center [582, 389] width 14 height 14
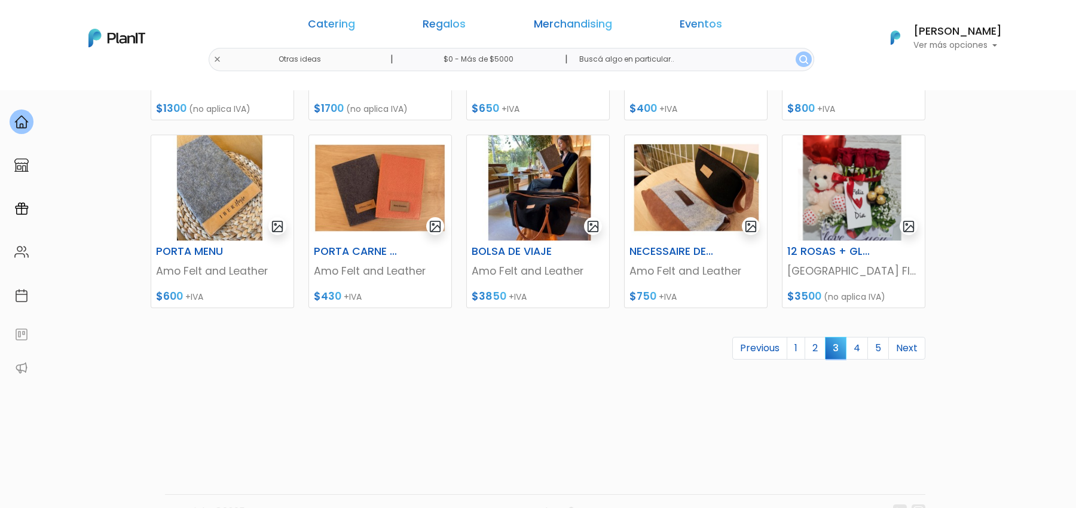
scroll to position [538, 0]
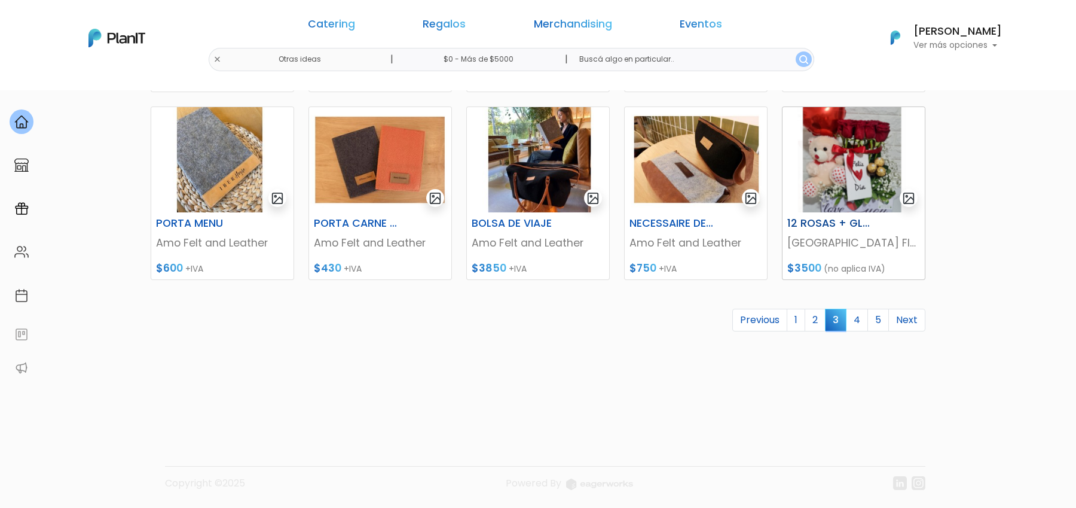
click at [820, 237] on p "[GEOGRAPHIC_DATA] Flowers" at bounding box center [854, 243] width 133 height 16
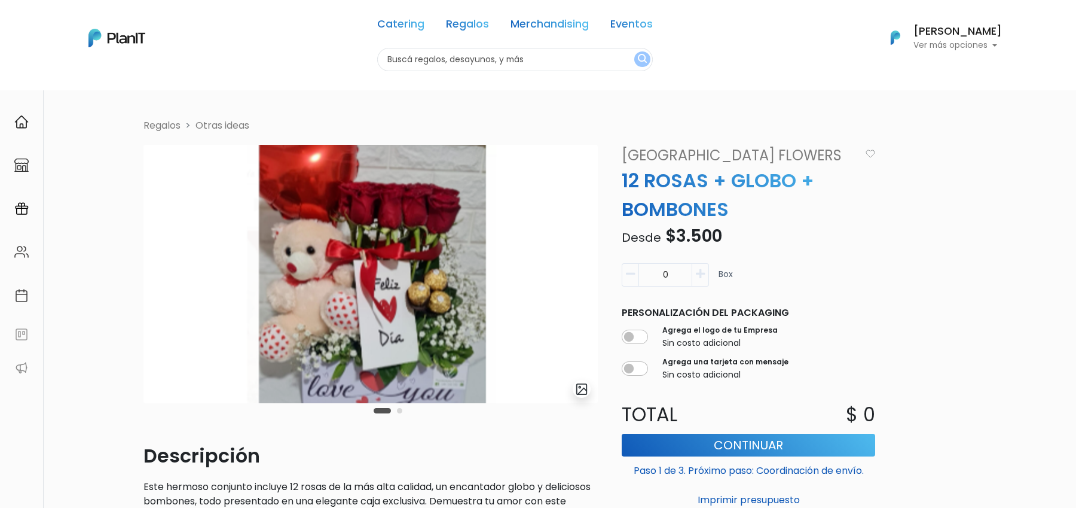
click at [691, 159] on link "[GEOGRAPHIC_DATA] Flowers" at bounding box center [738, 156] width 246 height 22
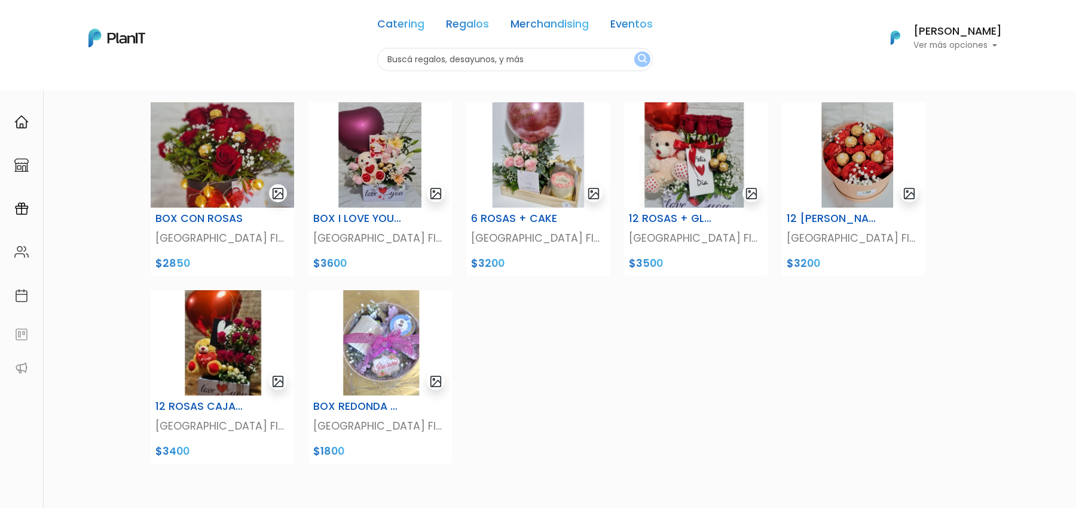
scroll to position [87, 0]
click at [239, 387] on img at bounding box center [223, 341] width 144 height 105
click at [540, 179] on img at bounding box center [538, 154] width 144 height 105
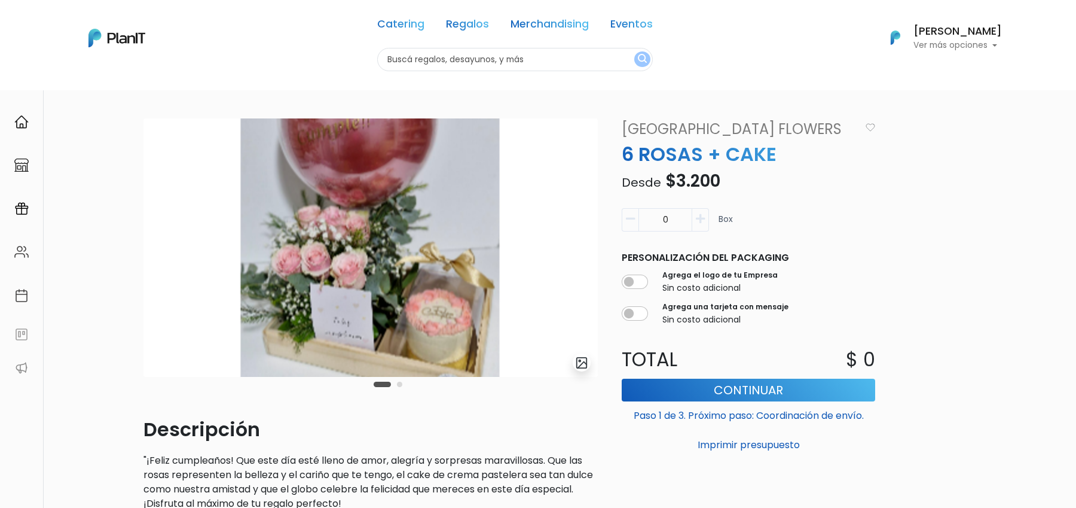
click at [582, 358] on img "submit" at bounding box center [582, 363] width 14 height 14
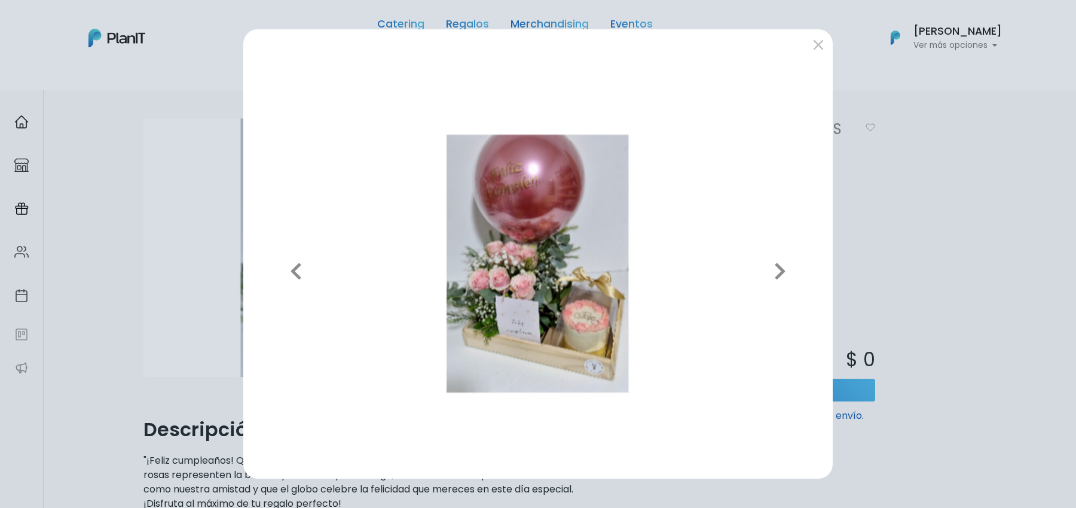
click at [896, 239] on div "Previous Next" at bounding box center [538, 254] width 1076 height 508
click at [222, 231] on div "Previous Next" at bounding box center [538, 254] width 1076 height 508
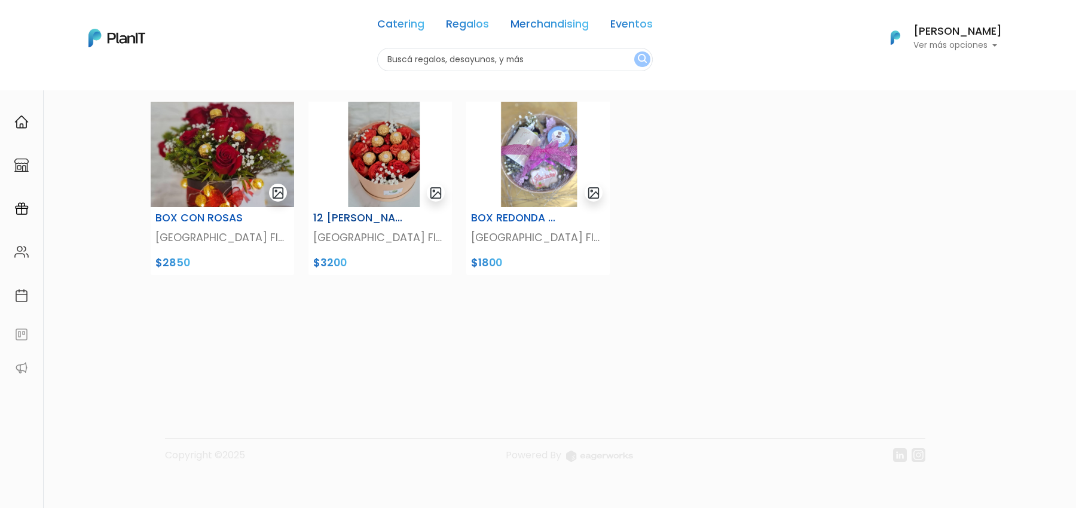
click at [390, 173] on img at bounding box center [381, 154] width 144 height 105
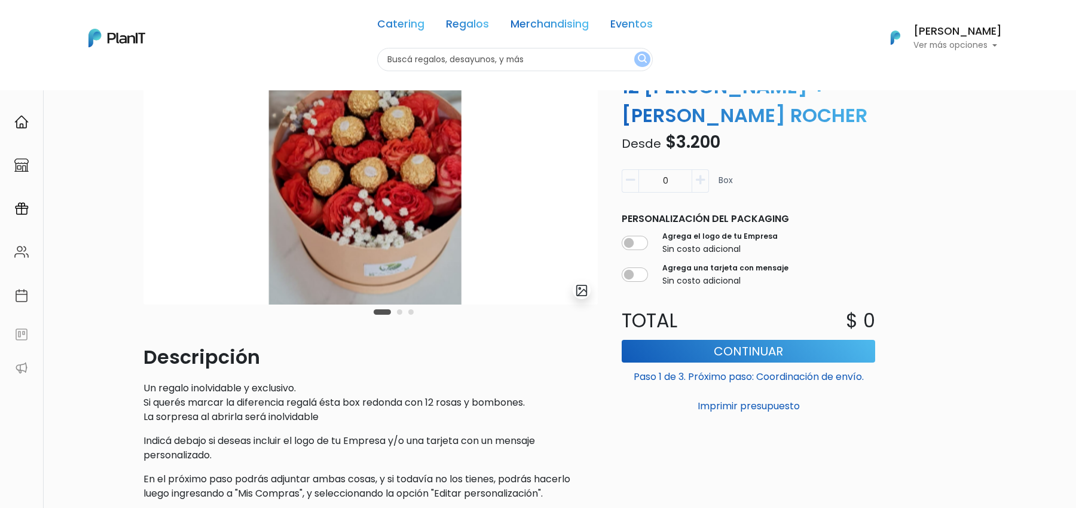
scroll to position [73, 0]
click at [402, 311] on button "Carousel Page 2" at bounding box center [399, 311] width 5 height 5
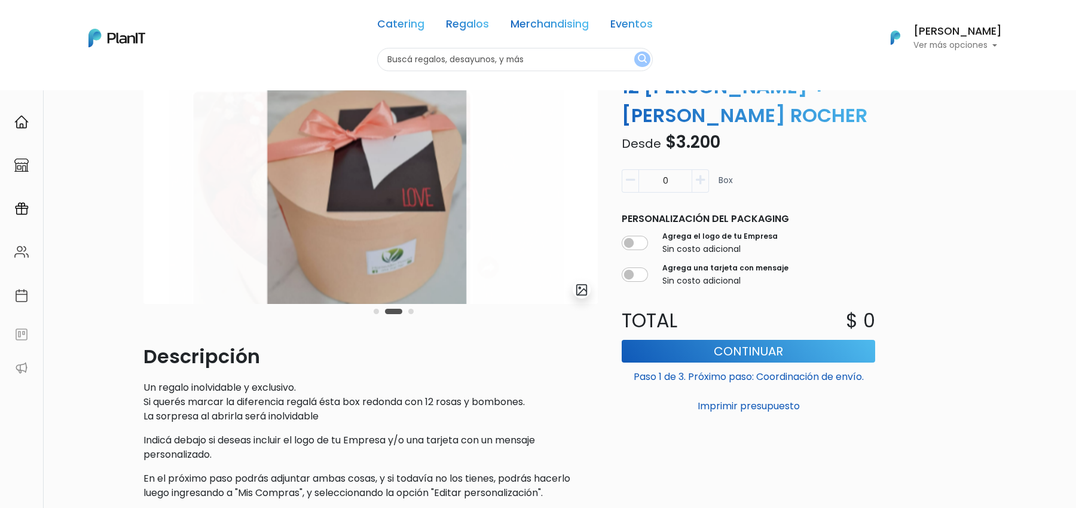
click at [414, 311] on div "Carousel Pagination" at bounding box center [394, 311] width 46 height 14
click at [409, 311] on button "Carousel Page 3" at bounding box center [410, 311] width 5 height 5
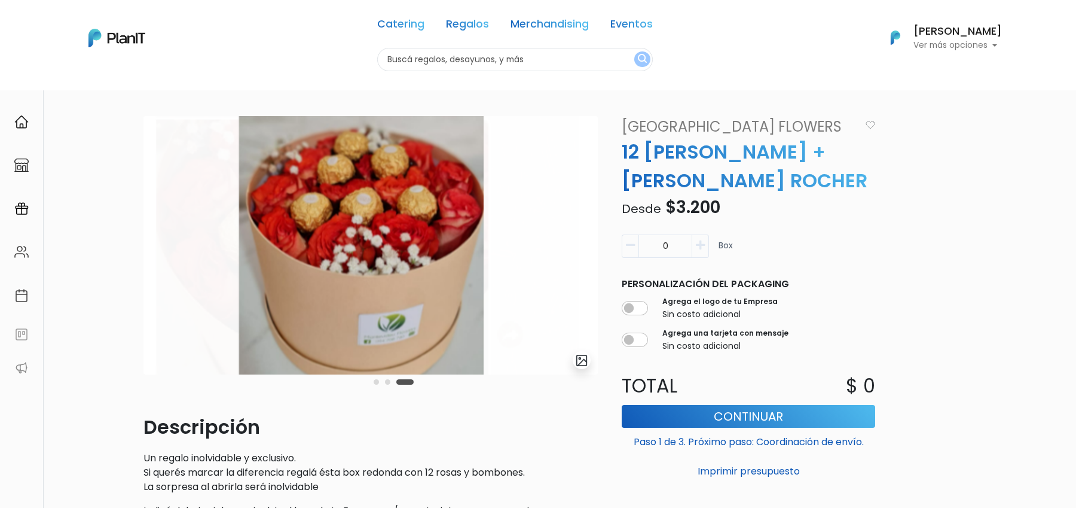
scroll to position [3, 0]
drag, startPoint x: 636, startPoint y: 151, endPoint x: 764, endPoint y: 152, distance: 127.4
click at [764, 152] on p "12 [PERSON_NAME] + [PERSON_NAME] ROCHER" at bounding box center [749, 165] width 268 height 57
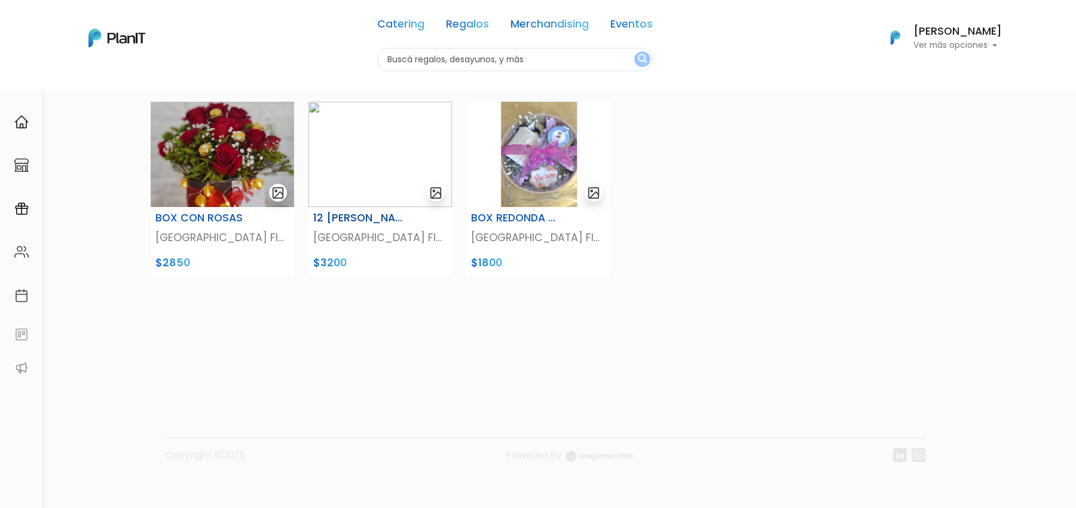
click at [385, 150] on img at bounding box center [381, 154] width 144 height 105
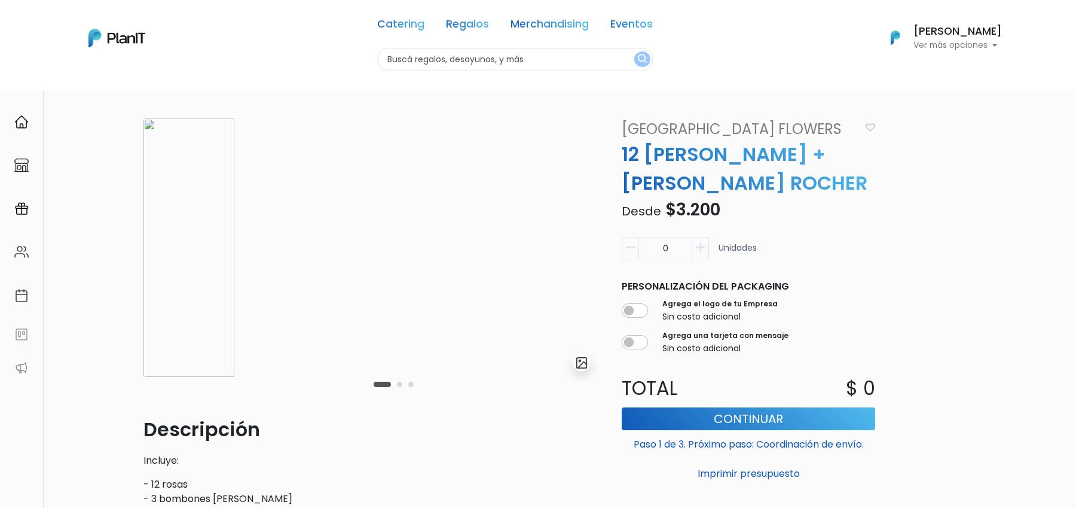
click at [578, 361] on img "submit" at bounding box center [582, 363] width 14 height 14
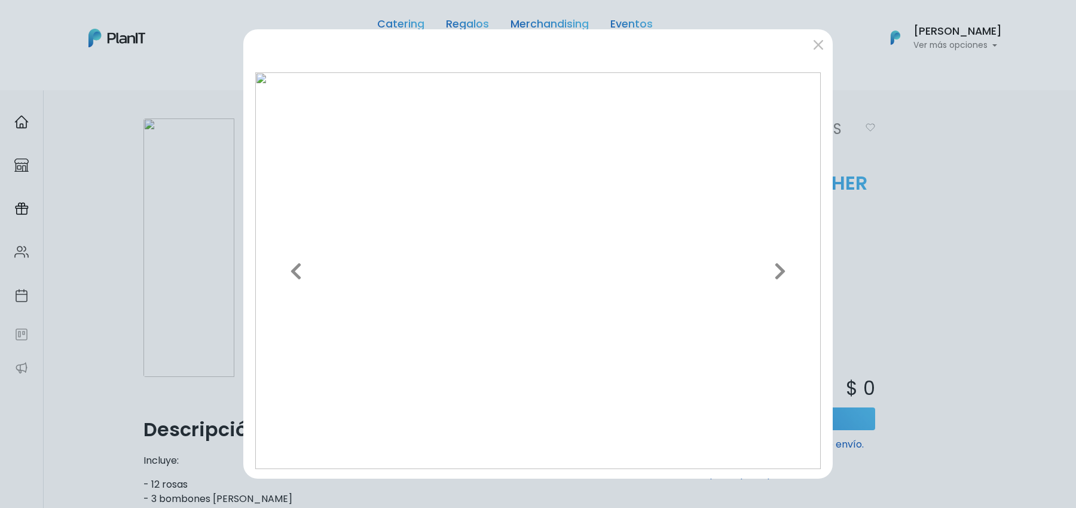
click at [240, 283] on div "Previous Next" at bounding box center [538, 254] width 1076 height 508
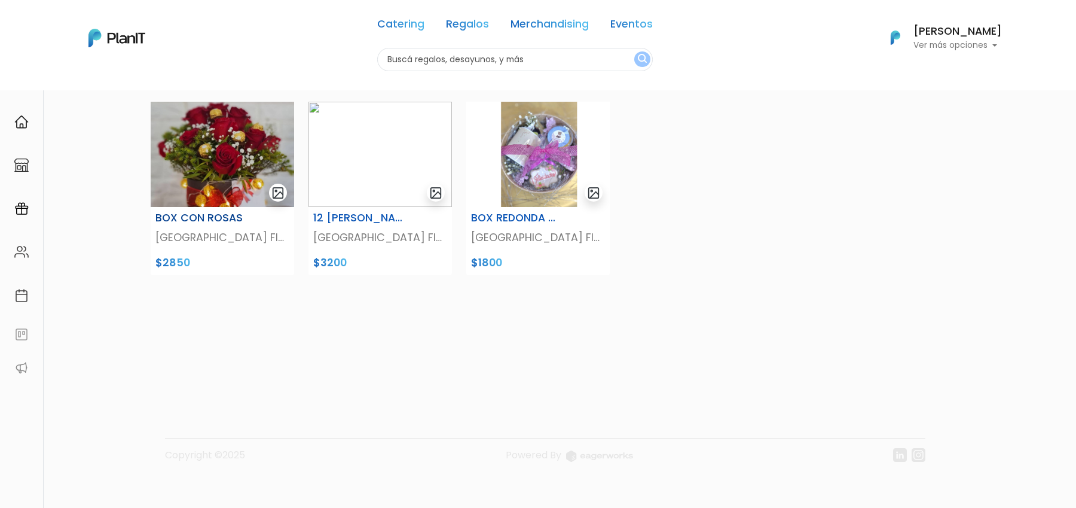
click at [224, 151] on img at bounding box center [223, 154] width 144 height 105
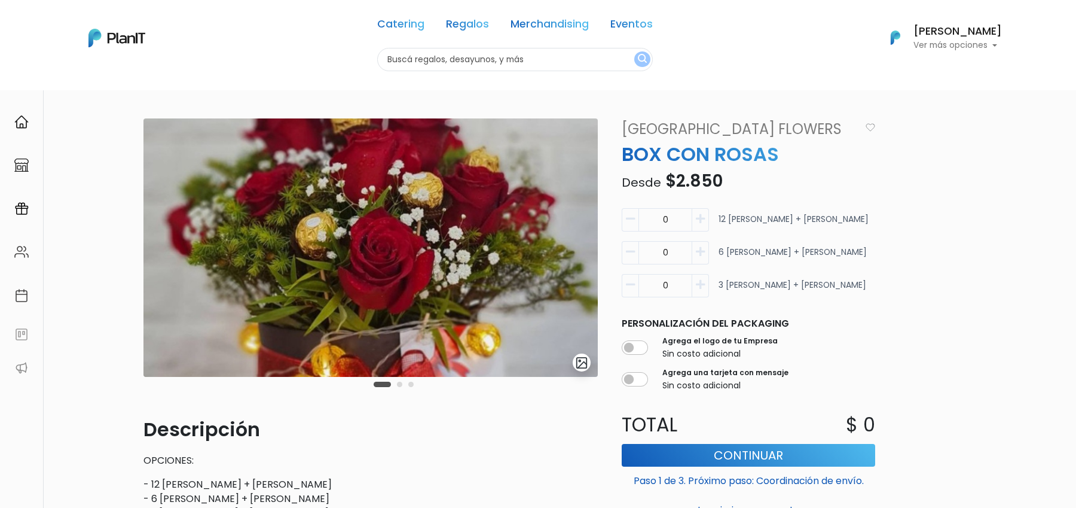
click at [591, 364] on div at bounding box center [583, 362] width 20 height 18
click at [584, 363] on img "submit" at bounding box center [582, 363] width 14 height 14
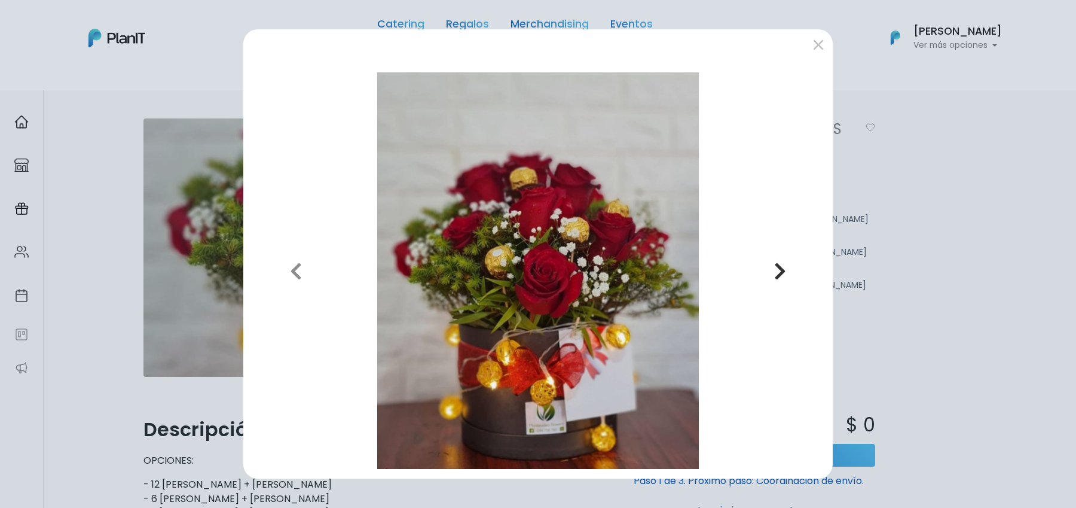
click at [782, 282] on button "Next" at bounding box center [781, 270] width 86 height 396
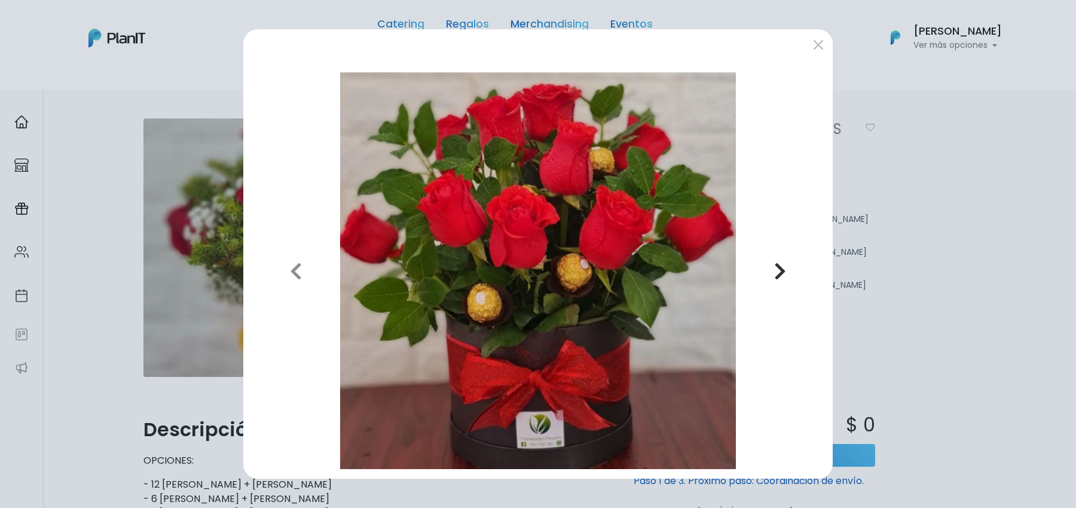
click at [788, 277] on button "Next" at bounding box center [781, 270] width 86 height 396
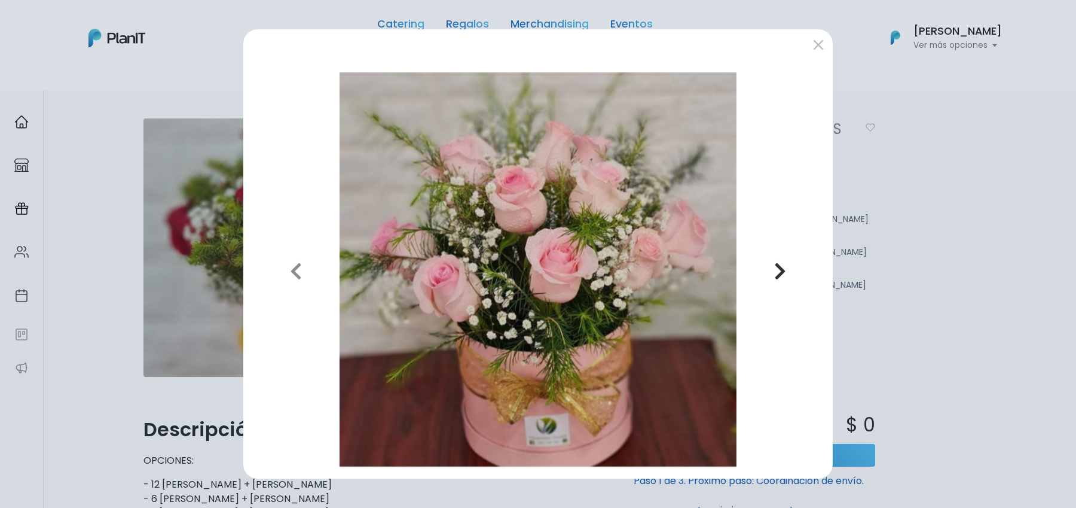
click at [788, 277] on button "Next" at bounding box center [781, 270] width 86 height 396
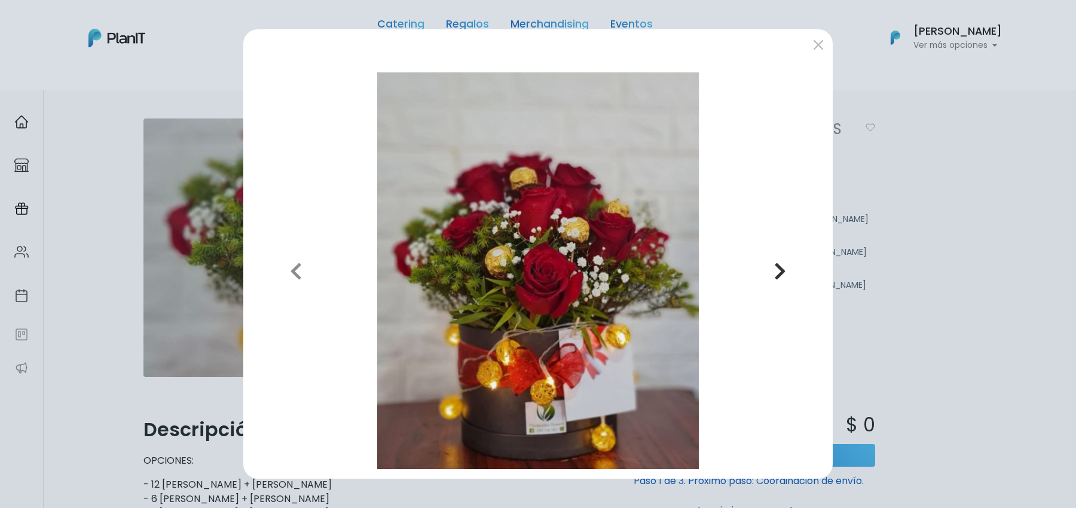
click at [788, 277] on button "Next" at bounding box center [781, 270] width 86 height 396
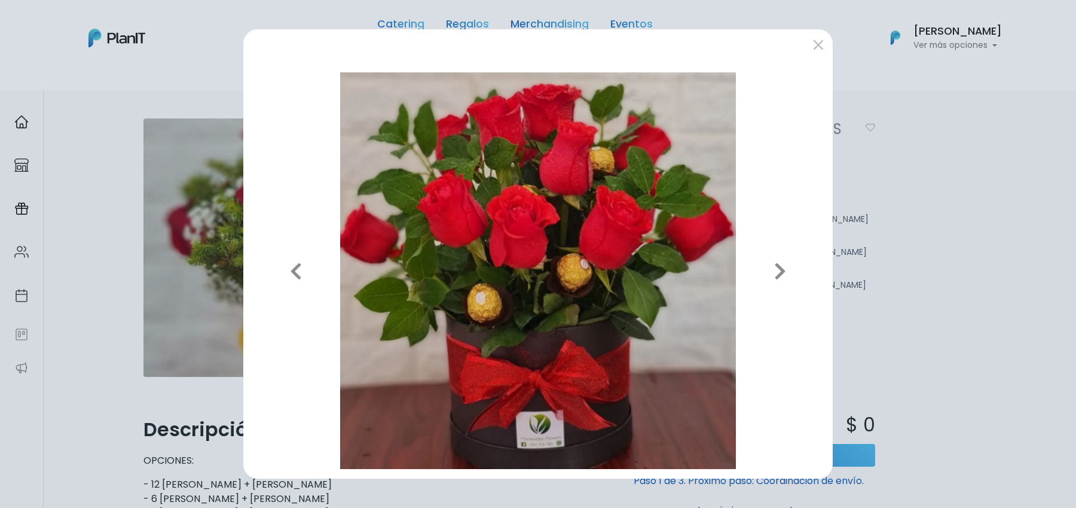
click at [84, 282] on div "Previous Next" at bounding box center [538, 254] width 1076 height 508
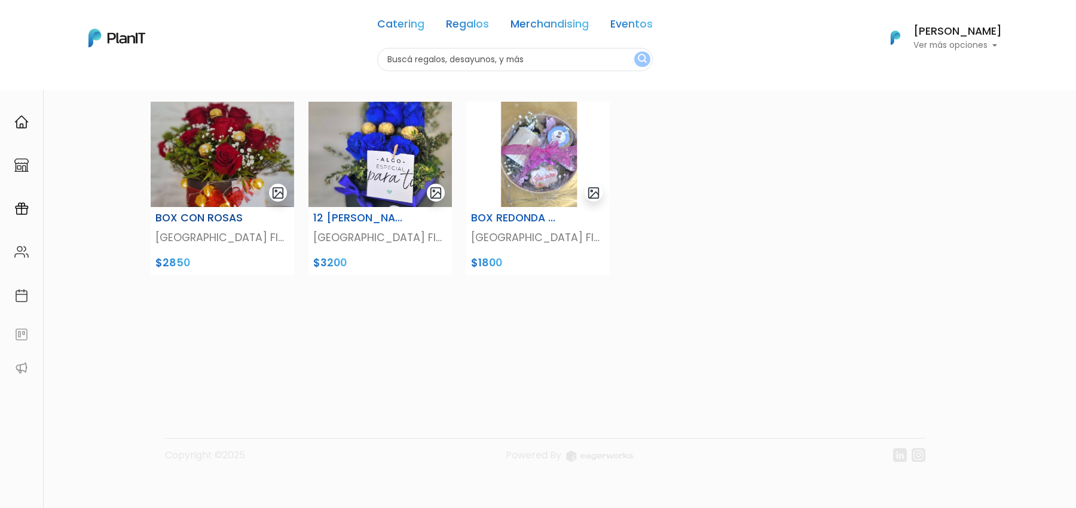
click at [210, 167] on img at bounding box center [223, 154] width 144 height 105
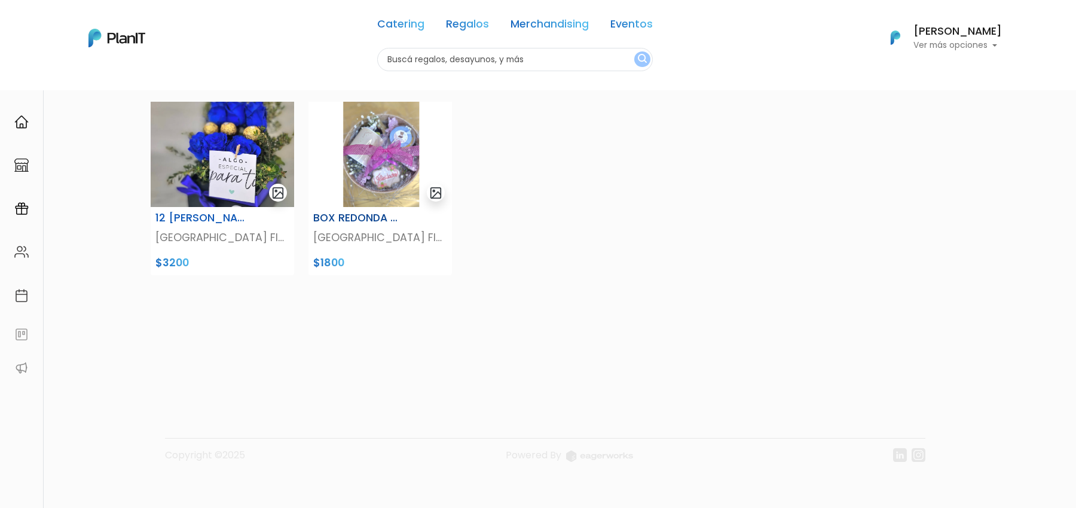
click at [376, 170] on img at bounding box center [381, 154] width 144 height 105
click at [475, 13] on div "Catering Regalos Merchandising Eventos" at bounding box center [515, 26] width 276 height 43
click at [475, 14] on div "Catering Regalos Merchandising Eventos" at bounding box center [515, 26] width 276 height 43
click at [475, 19] on link "Regalos" at bounding box center [467, 26] width 43 height 14
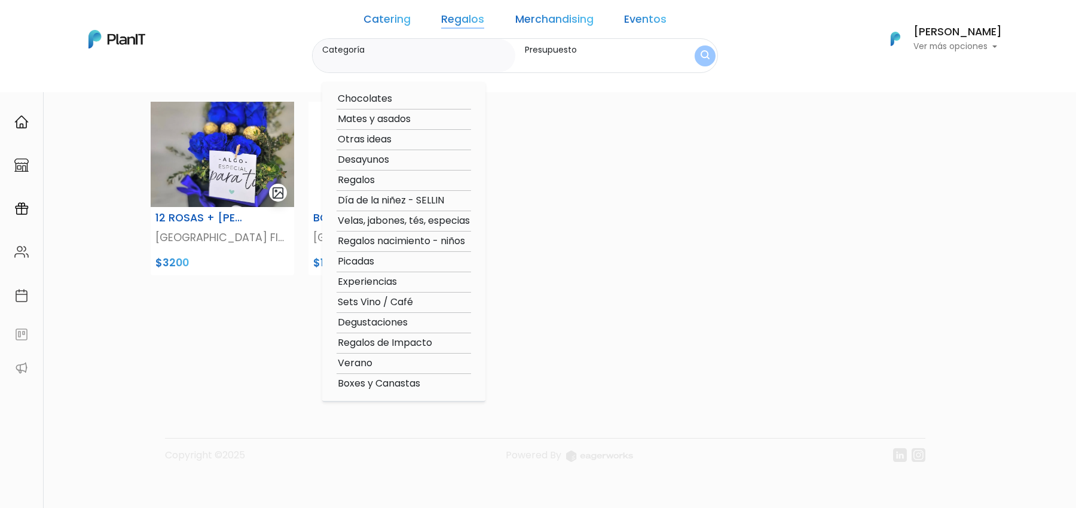
click at [401, 143] on option "Otras ideas" at bounding box center [404, 139] width 135 height 15
type input "Otras ideas"
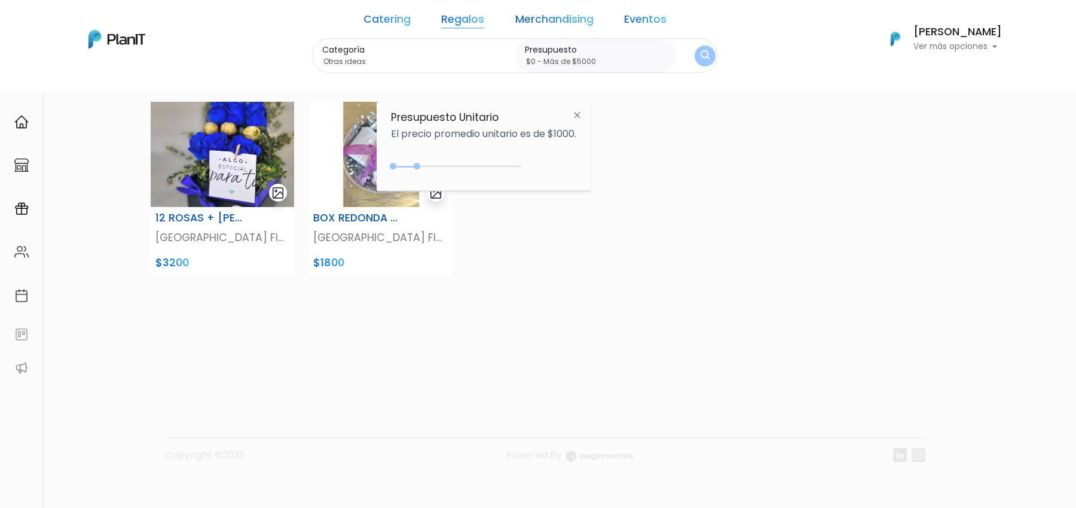
type input "$0 - Más de $5000"
drag, startPoint x: 419, startPoint y: 163, endPoint x: 593, endPoint y: 169, distance: 173.5
click at [591, 169] on div "Presupuesto Unitario El precio promedio unitario es de $1000. $950 $0 0 : 950 0…" at bounding box center [484, 146] width 214 height 89
click at [701, 54] on img "submit" at bounding box center [705, 55] width 9 height 11
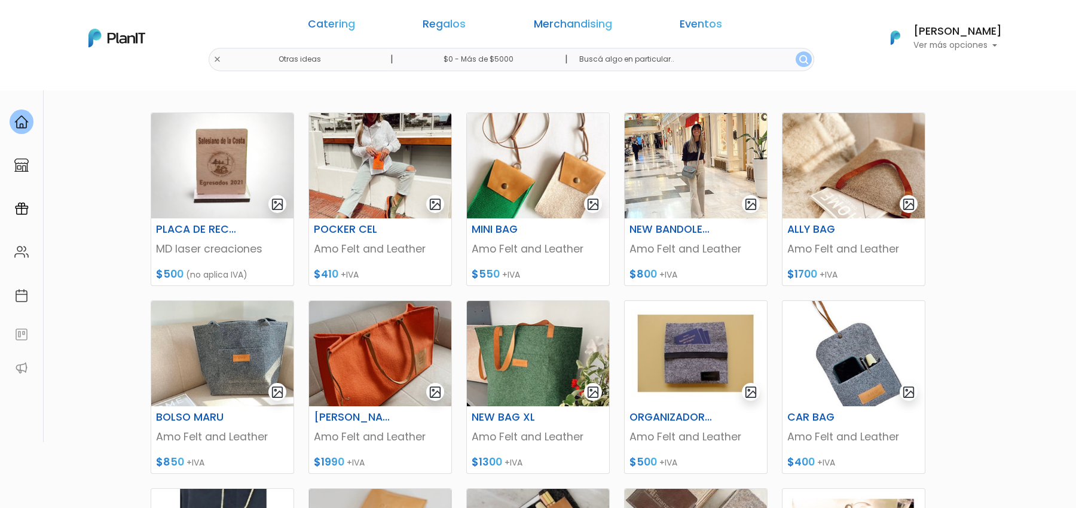
scroll to position [139, 0]
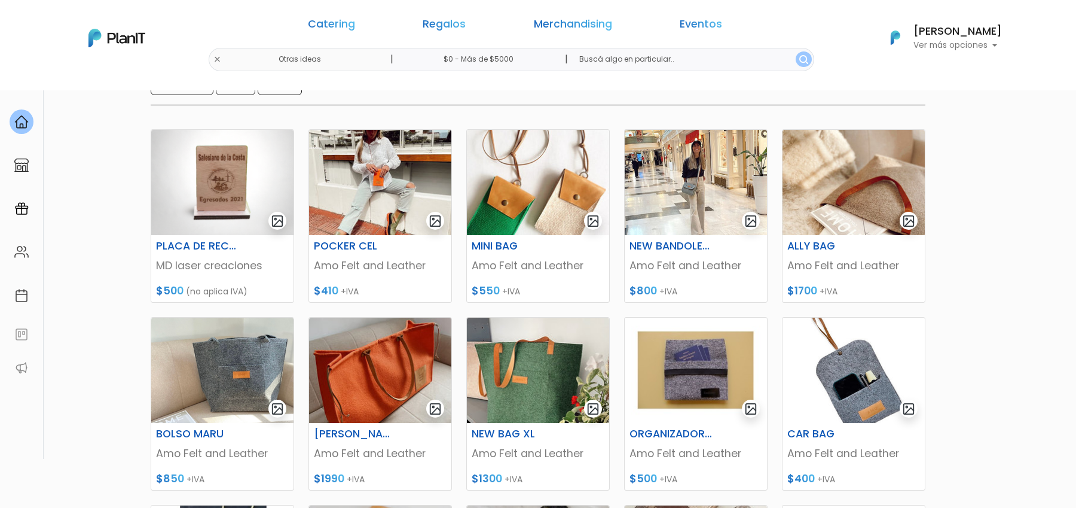
click at [442, 28] on div "Catering Regalos Merchandising Eventos" at bounding box center [515, 26] width 460 height 43
click at [466, 26] on link "Regalos" at bounding box center [444, 26] width 43 height 14
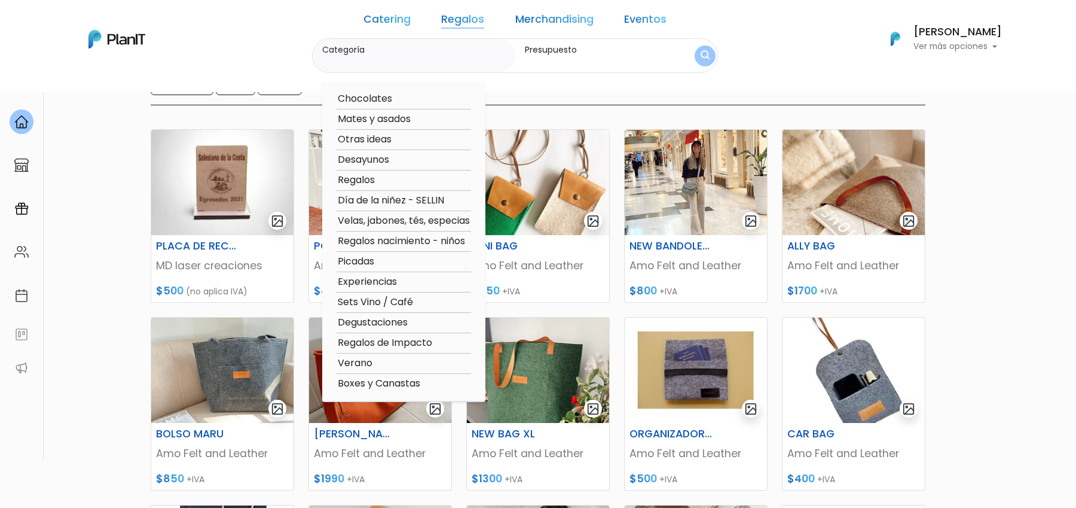
click at [390, 176] on option "Regalos" at bounding box center [404, 180] width 135 height 15
type input "Regalos"
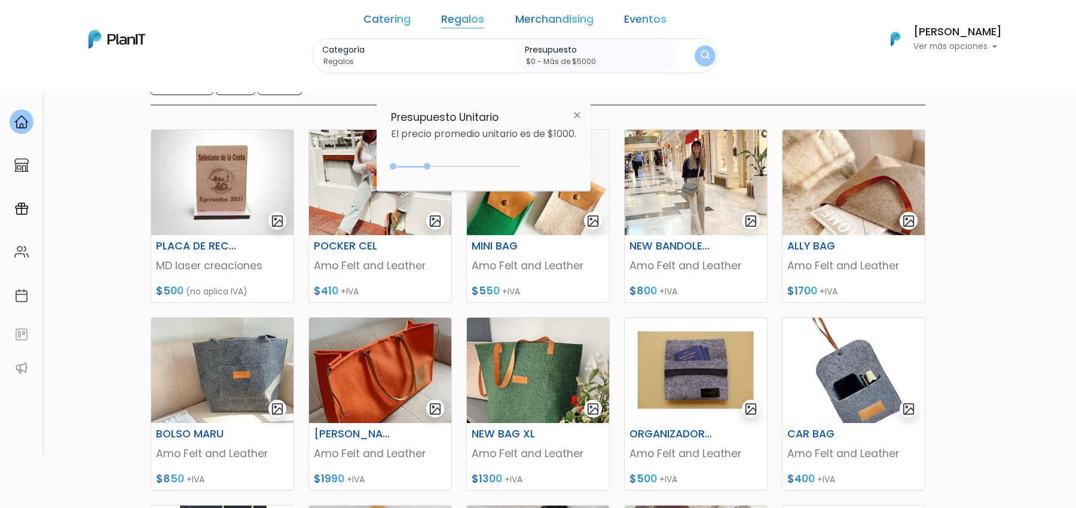
drag, startPoint x: 418, startPoint y: 167, endPoint x: 574, endPoint y: 175, distance: 156.2
click at [574, 175] on div "$1350 $0 0 : 1350 0 1350 0,5000" at bounding box center [483, 169] width 185 height 24
type input "$0 - Más de $5000"
click at [691, 63] on button "submit" at bounding box center [705, 55] width 29 height 29
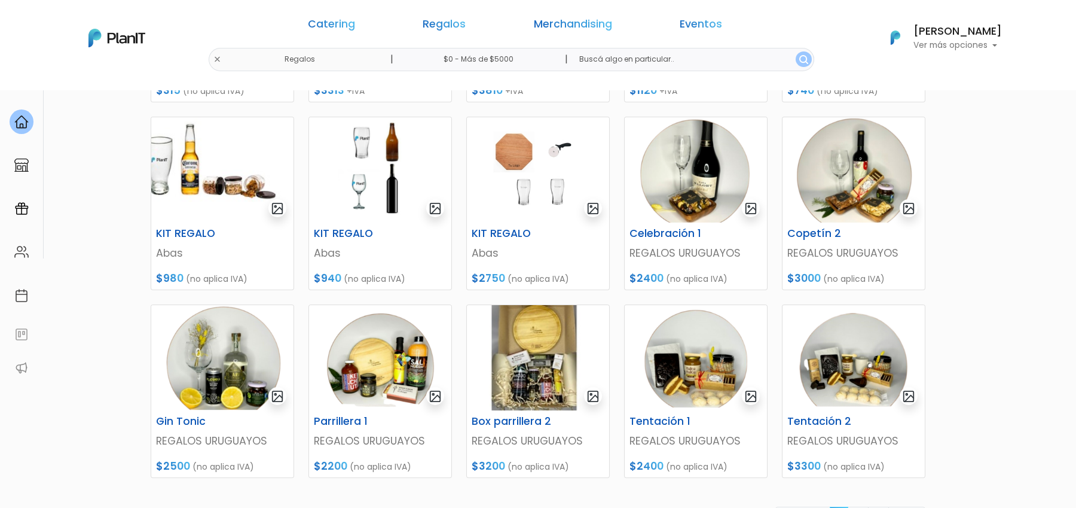
scroll to position [222, 0]
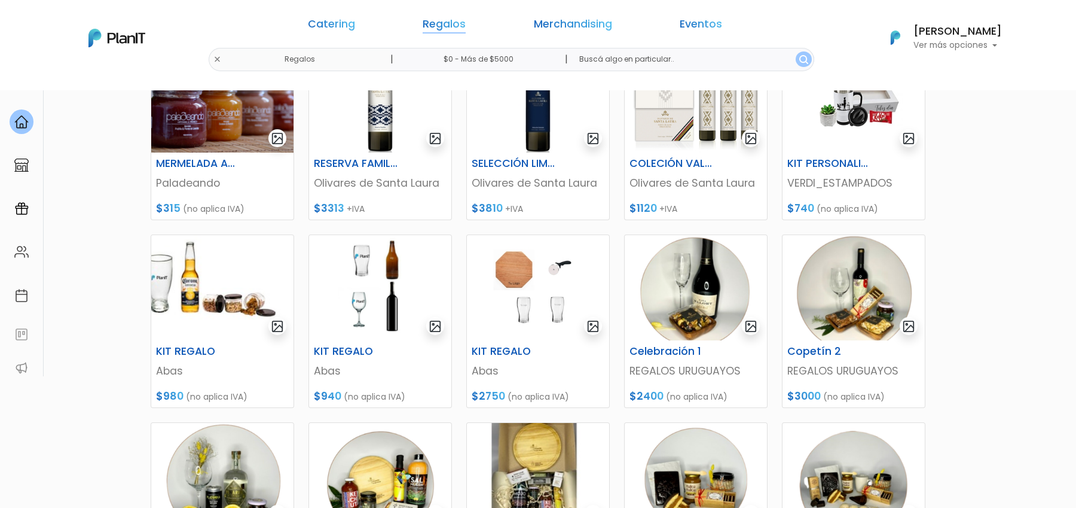
click at [466, 24] on link "Regalos" at bounding box center [444, 26] width 43 height 14
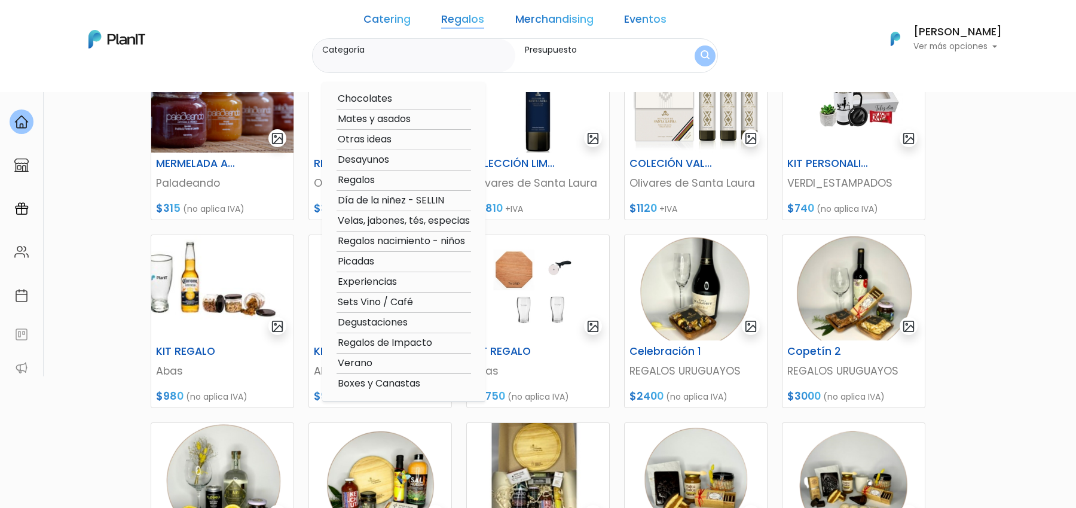
click at [426, 199] on option "Día de la niñez - SELLIN" at bounding box center [404, 200] width 135 height 15
type input "Día de la niñez - SELLIN"
type input "$0 - $1000"
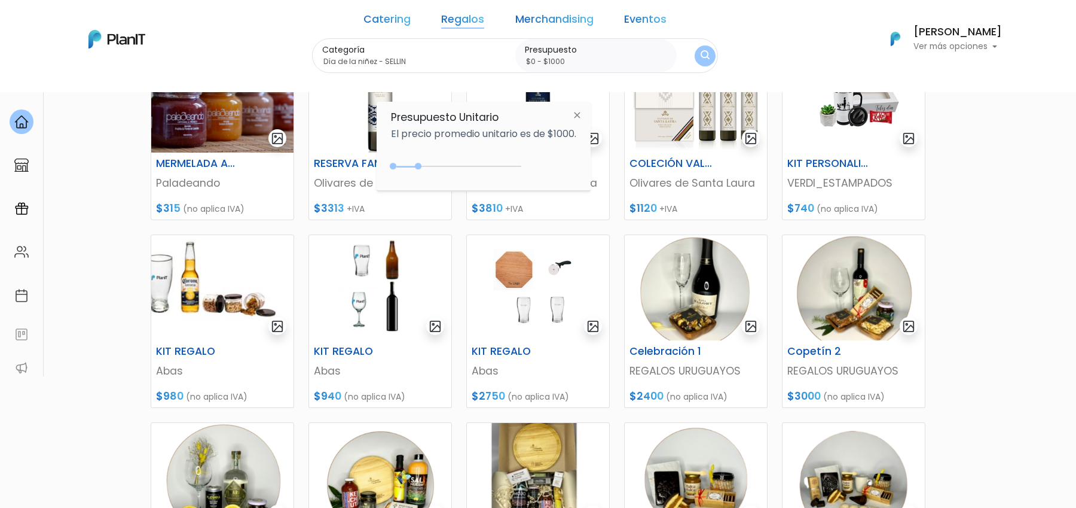
click at [510, 161] on div "0 : 1000 0 1000 0,1000" at bounding box center [459, 168] width 126 height 14
click at [510, 163] on div "0 : 4550 0 4550" at bounding box center [459, 169] width 126 height 12
click at [700, 60] on img "submit" at bounding box center [705, 56] width 11 height 14
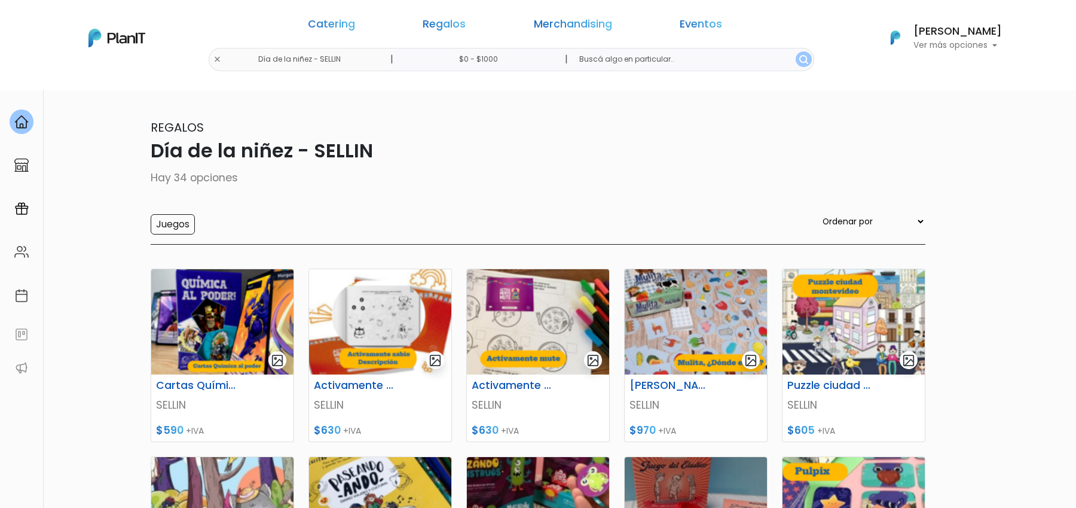
click at [338, 59] on div "Catering Regalos Merchandising Eventos Día de la niñez - SELLIN | $0 - $1000 | …" at bounding box center [538, 38] width 957 height 66
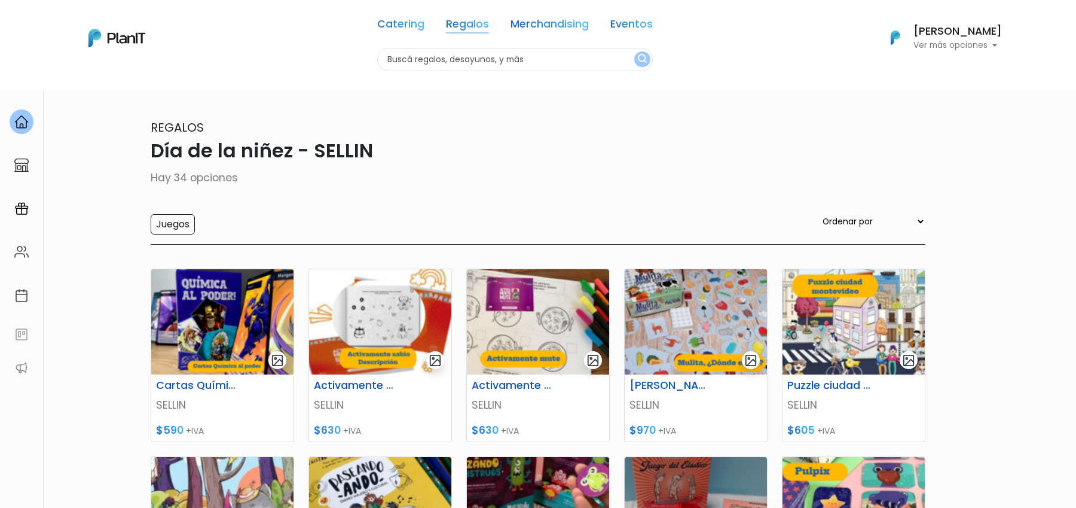
click at [468, 30] on link "Regalos" at bounding box center [467, 26] width 43 height 14
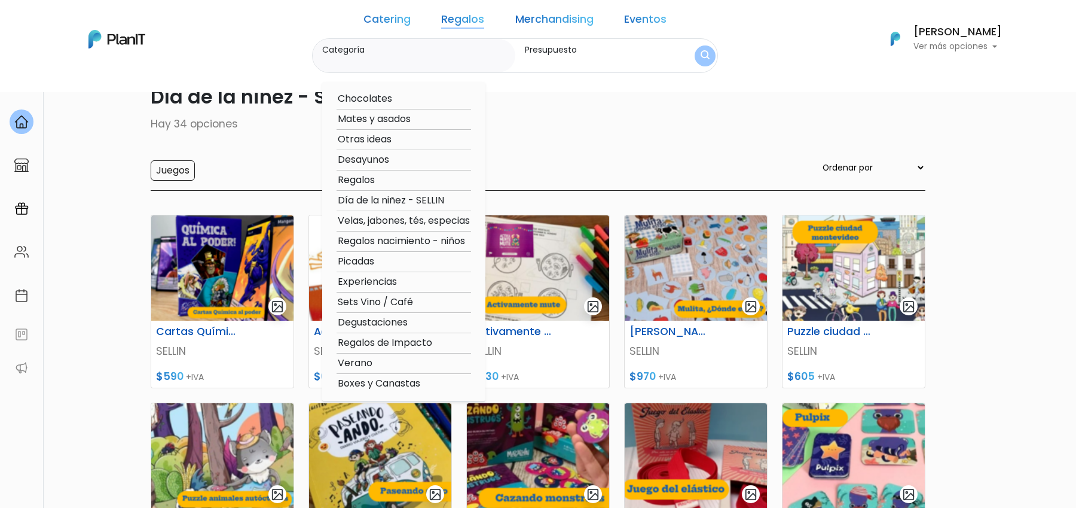
scroll to position [63, 0]
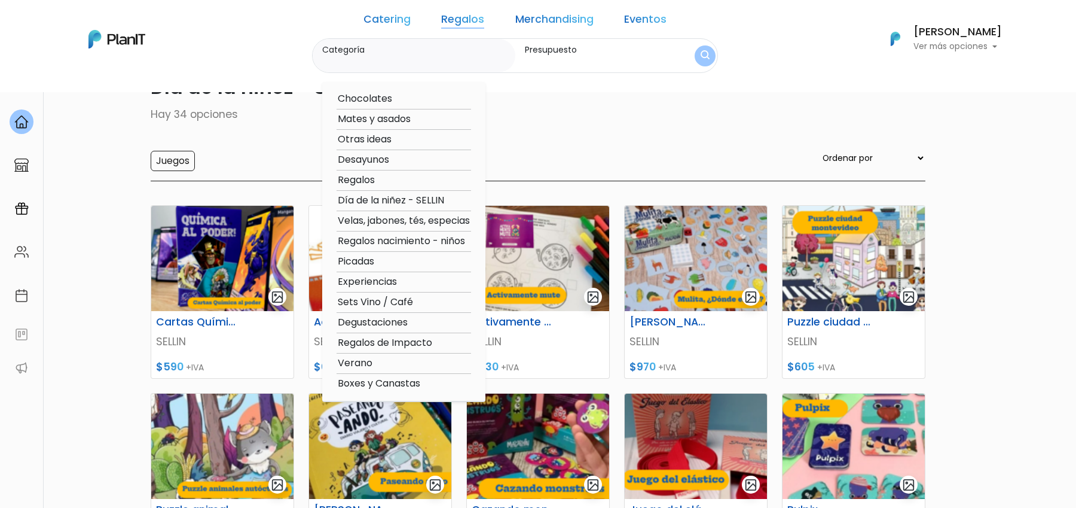
click at [383, 363] on option "Verano" at bounding box center [404, 363] width 135 height 15
type input "Verano"
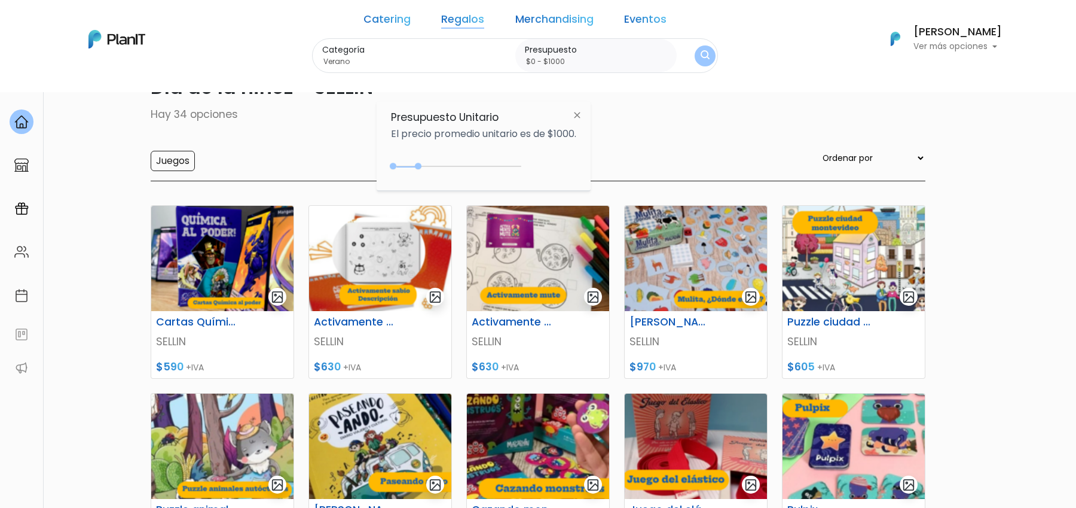
type input "$0 - $4800"
click at [517, 163] on div "0 : 4800 0 4800" at bounding box center [459, 169] width 126 height 12
click at [687, 43] on form "Categoría Verano Chocolates Mates y asados Otras ideas Desayunos Regalos Día de…" at bounding box center [515, 55] width 406 height 35
click at [695, 50] on button "submit" at bounding box center [705, 55] width 21 height 21
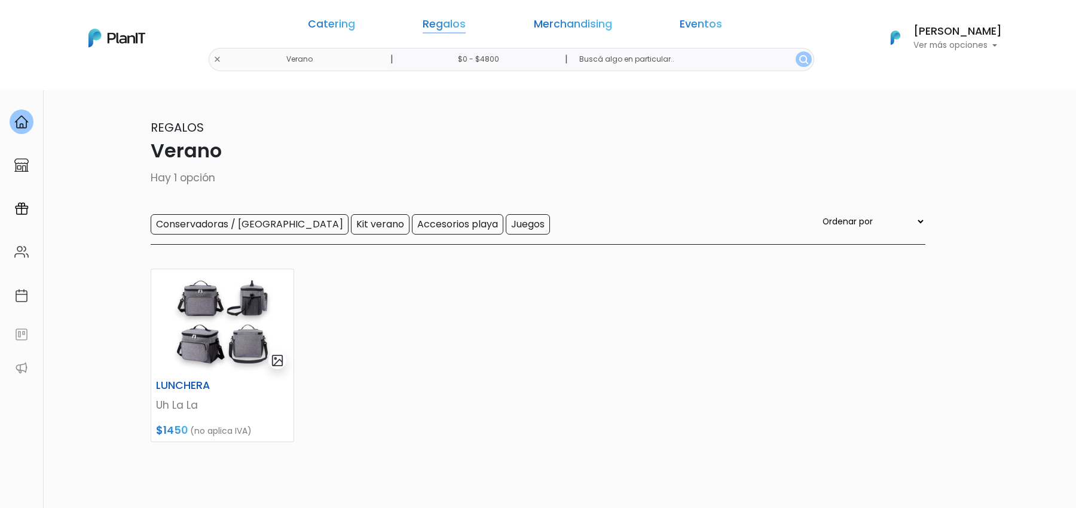
click at [466, 30] on link "Regalos" at bounding box center [444, 26] width 43 height 14
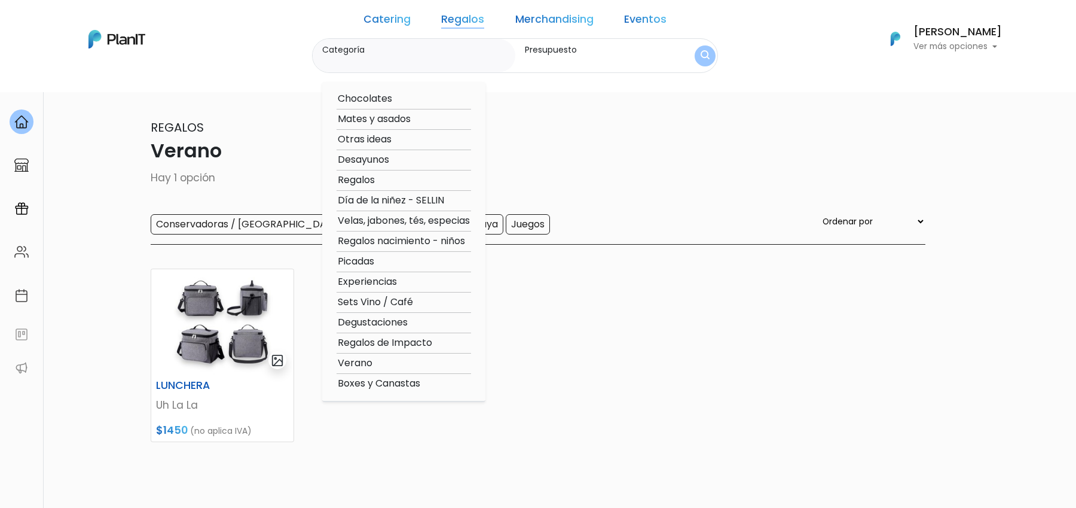
click at [396, 307] on option "Sets Vino / Café" at bounding box center [404, 302] width 135 height 15
type input "Sets Vino / Café"
type input "$0 - $4800"
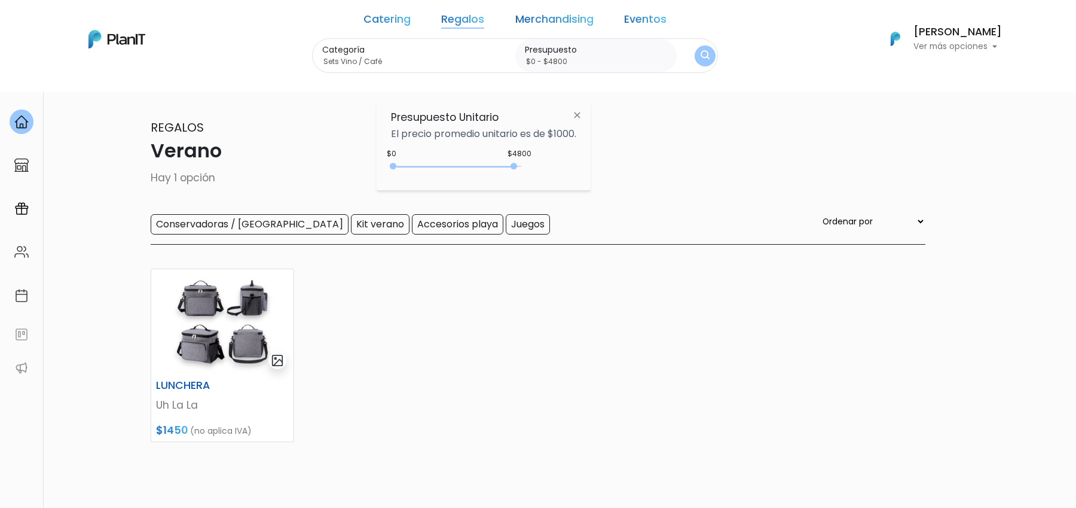
click at [701, 54] on img "submit" at bounding box center [705, 55] width 9 height 11
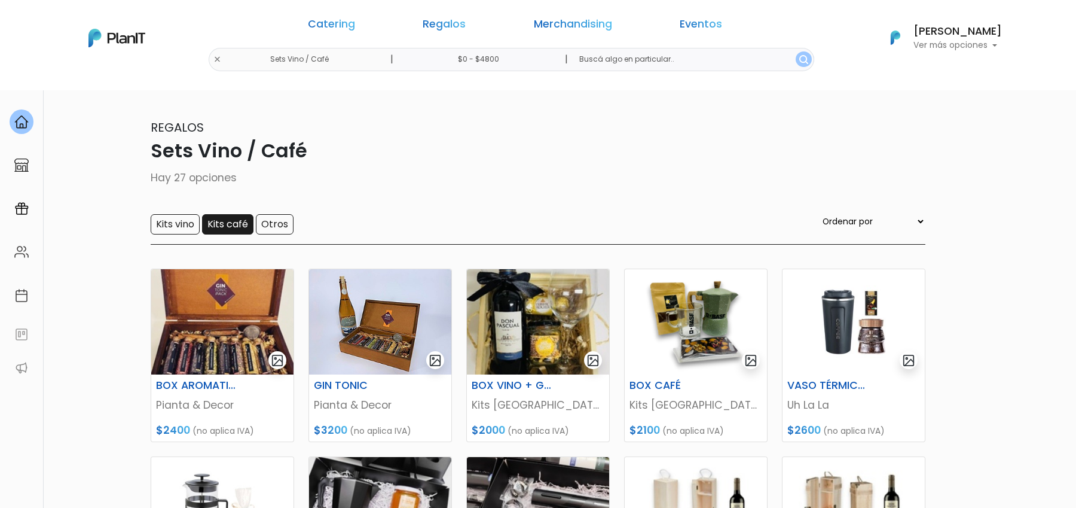
click at [236, 231] on input "Kits café" at bounding box center [227, 224] width 51 height 20
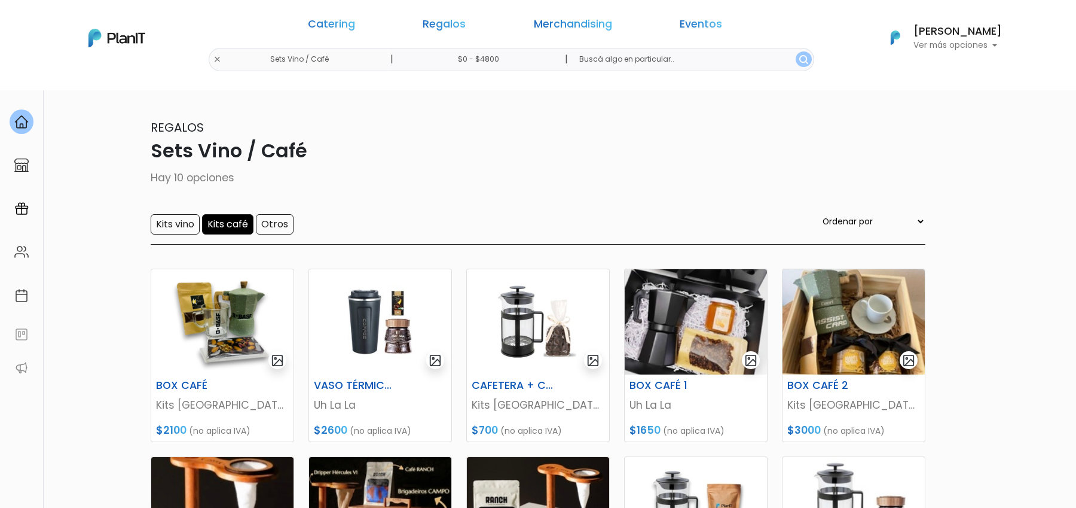
click at [233, 231] on input "Kits café" at bounding box center [227, 224] width 51 height 20
click at [178, 228] on form "Kits vino Kits café Otros" at bounding box center [222, 224] width 143 height 20
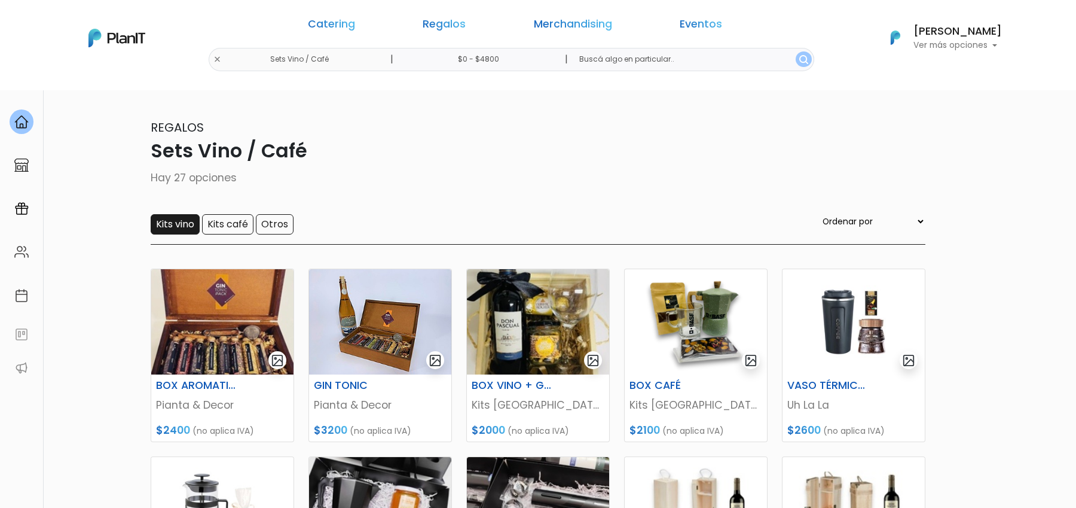
click at [164, 233] on input "Kits vino" at bounding box center [175, 224] width 49 height 20
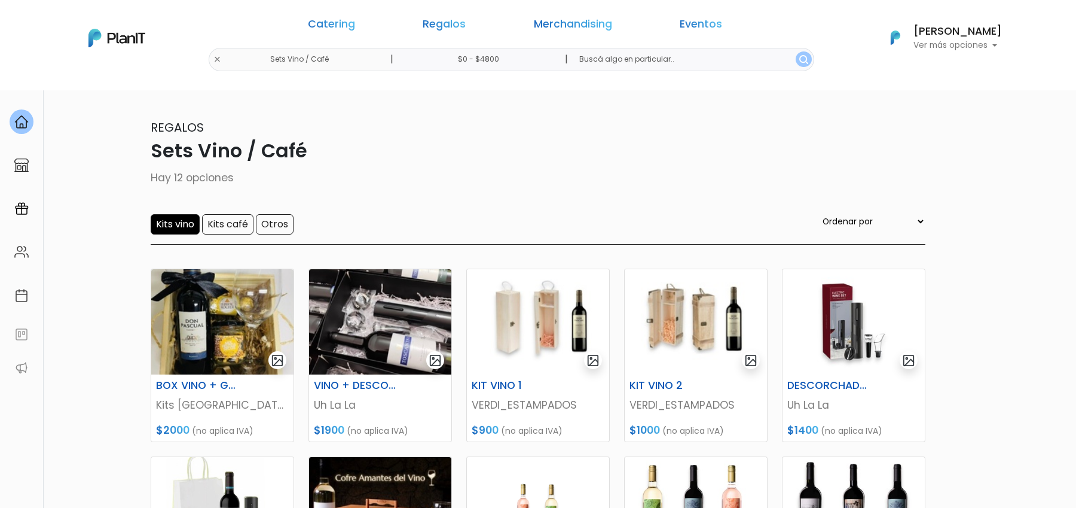
click at [187, 227] on input "Kits vino" at bounding box center [175, 224] width 49 height 20
